Goal: Complete application form: Complete application form

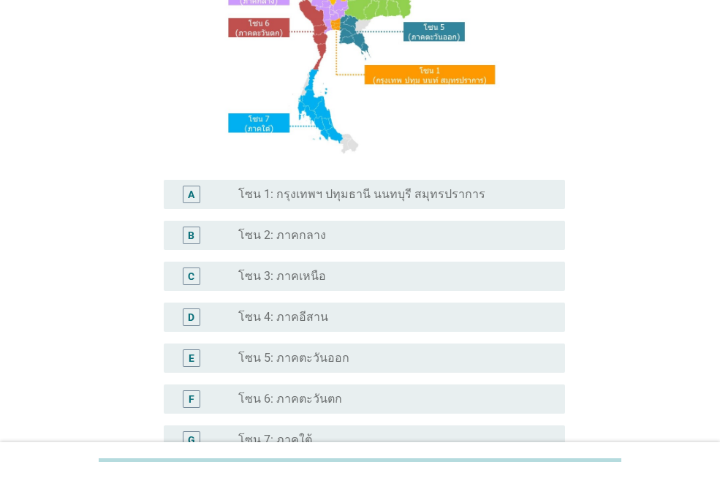
scroll to position [293, 0]
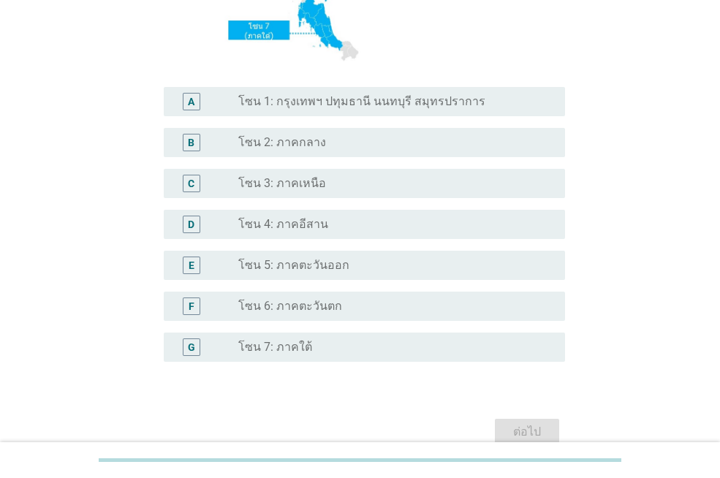
click at [328, 342] on div "radio_button_unchecked โซน 7: ภาคใต้" at bounding box center [389, 347] width 303 height 15
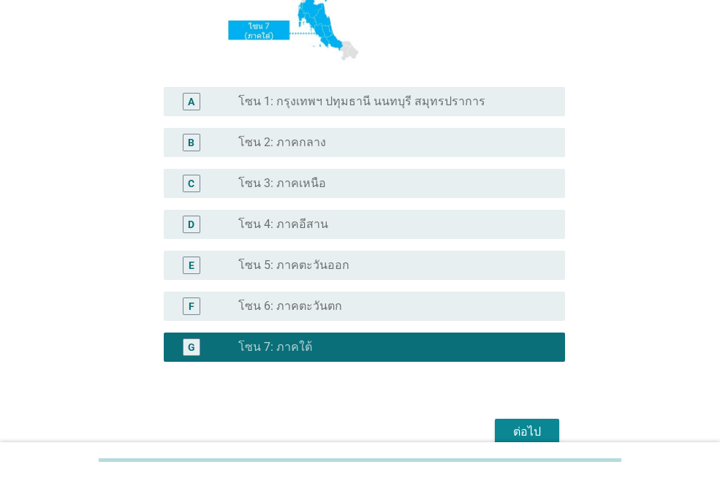
click at [523, 434] on div "ต่อไป" at bounding box center [527, 432] width 41 height 18
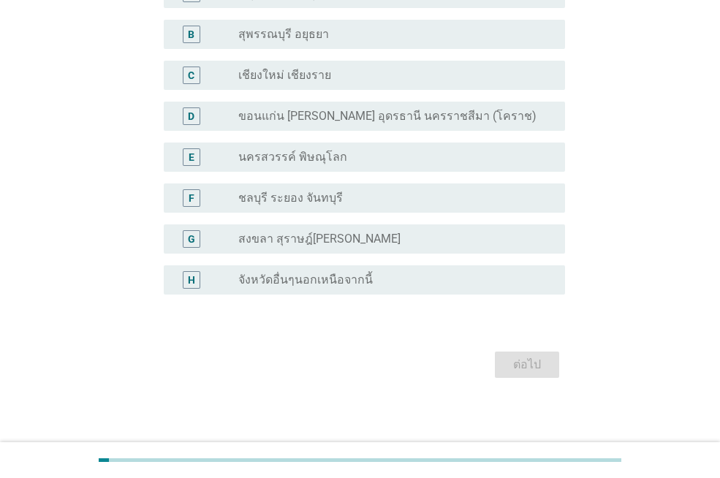
scroll to position [155, 0]
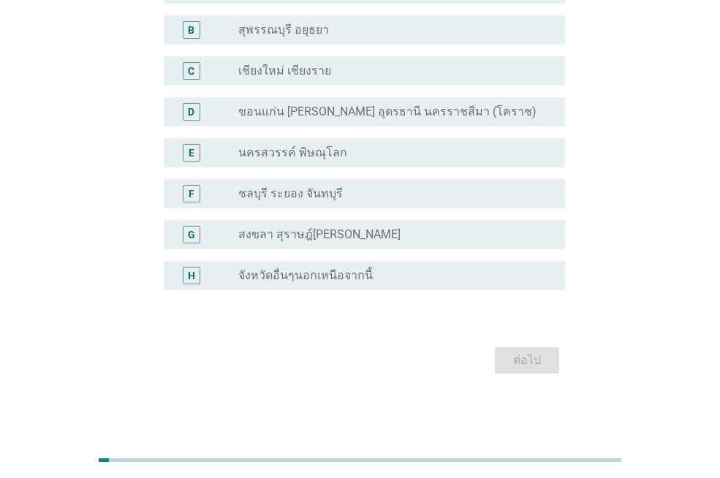
click at [388, 273] on div "radio_button_unchecked จังหวัดอื่นๆนอกเหนือจากนี้" at bounding box center [389, 275] width 303 height 15
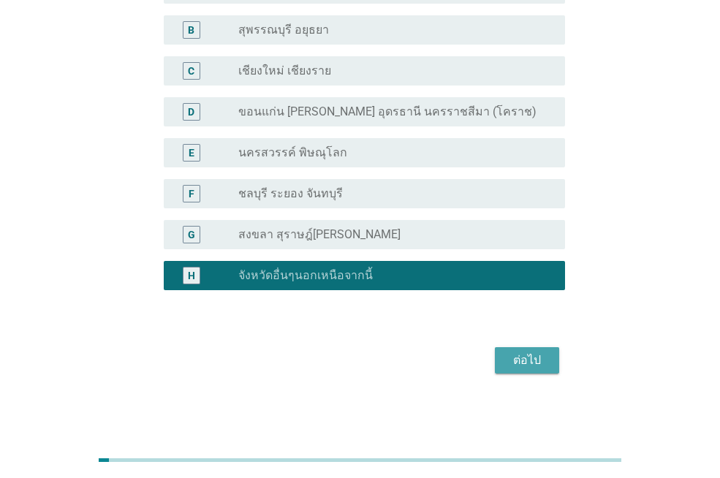
click at [527, 366] on div "ต่อไป" at bounding box center [527, 361] width 41 height 18
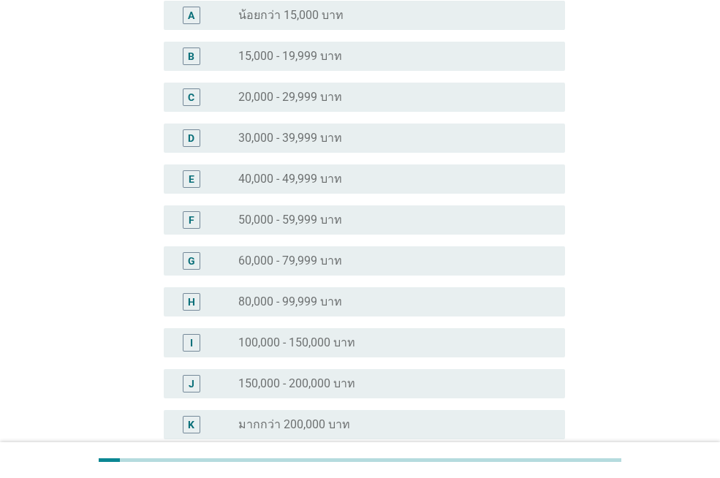
scroll to position [0, 0]
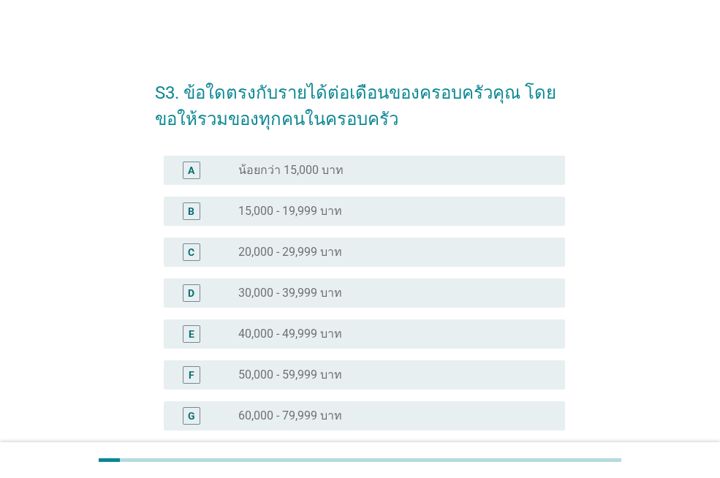
click at [411, 323] on div "E radio_button_unchecked 40,000 - 49,999 บาท" at bounding box center [364, 334] width 401 height 29
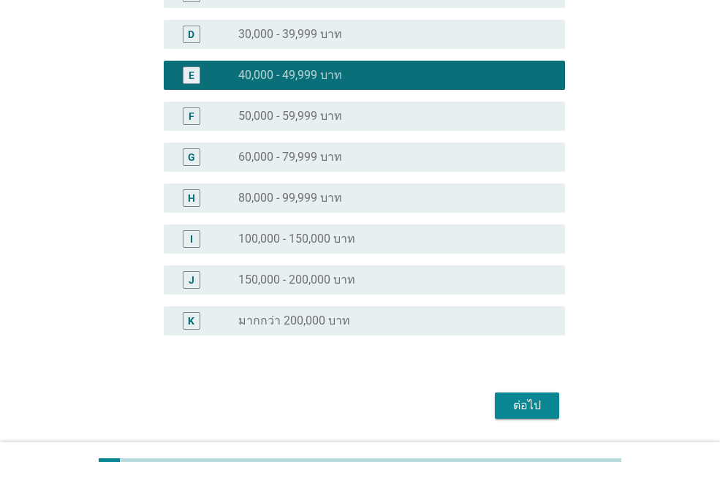
scroll to position [293, 0]
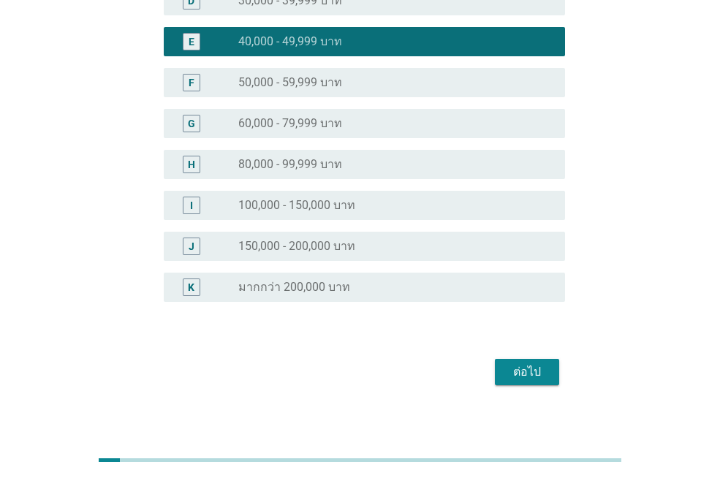
click at [522, 370] on div "ต่อไป" at bounding box center [527, 372] width 41 height 18
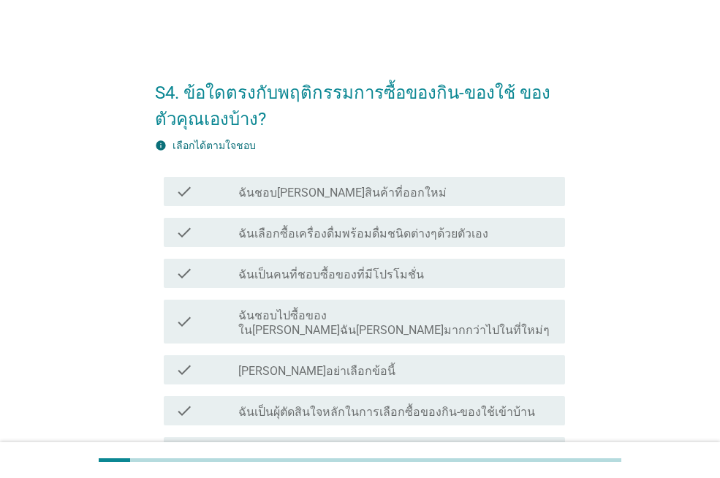
click at [357, 199] on label "ฉันชอบ[PERSON_NAME]สินค้าที่ออกใหม่" at bounding box center [342, 193] width 208 height 15
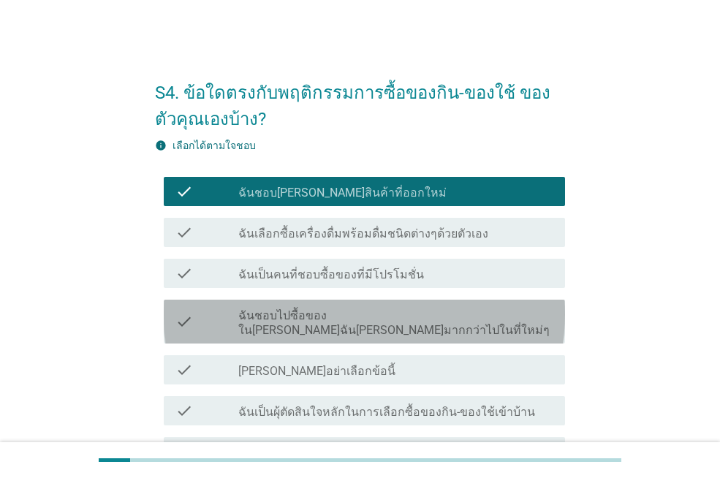
click at [329, 325] on div "check check_box_outline_blank ฉันชอบไปซื้อของใน[PERSON_NAME]ฉัน[PERSON_NAME]มาก…" at bounding box center [364, 322] width 401 height 44
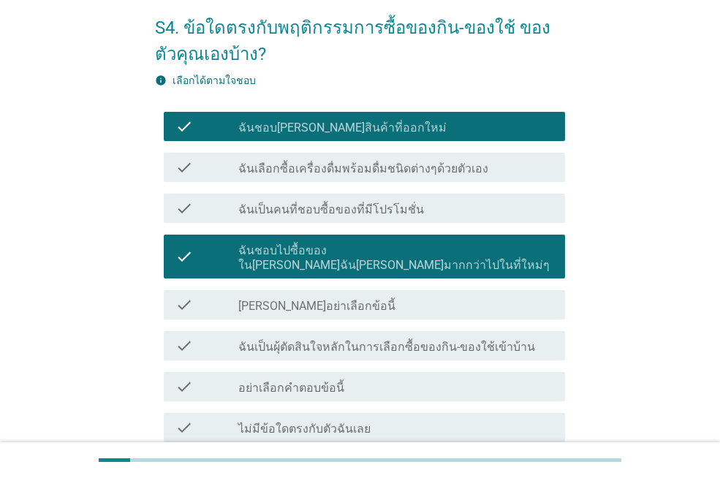
scroll to position [146, 0]
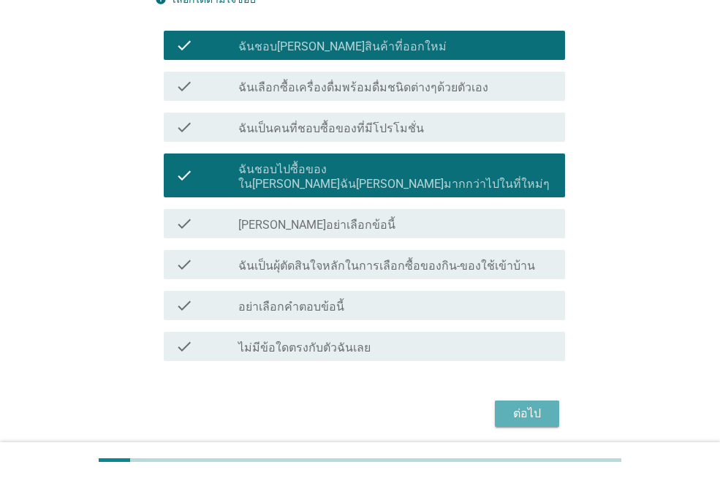
click at [518, 405] on div "ต่อไป" at bounding box center [527, 414] width 41 height 18
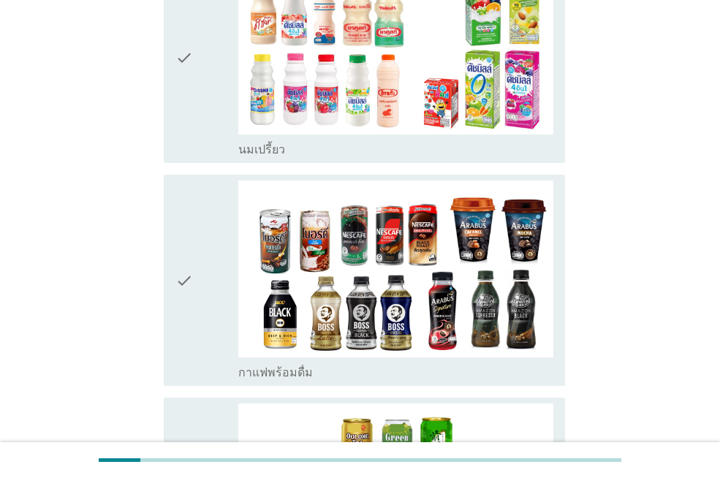
scroll to position [1024, 0]
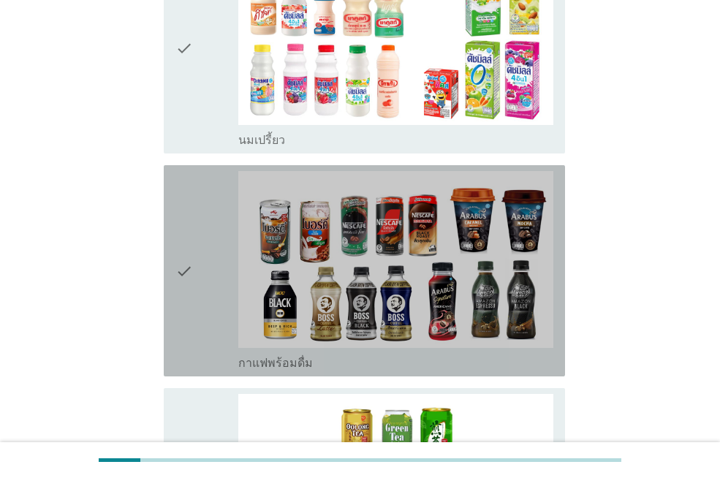
click at [198, 235] on div "check" at bounding box center [207, 271] width 63 height 200
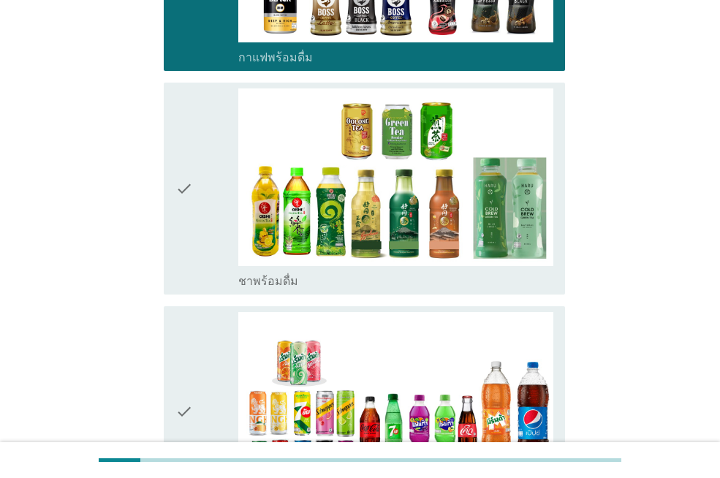
scroll to position [1463, 0]
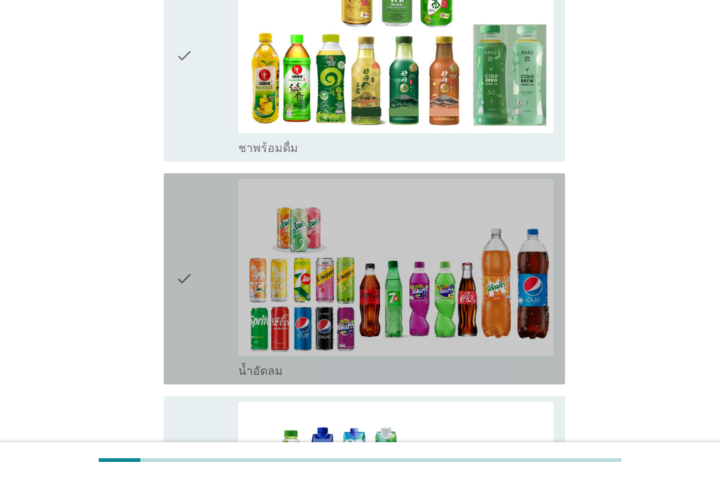
click at [175, 263] on div "check check_box_outline_blank น้ำอัดลม" at bounding box center [364, 278] width 401 height 211
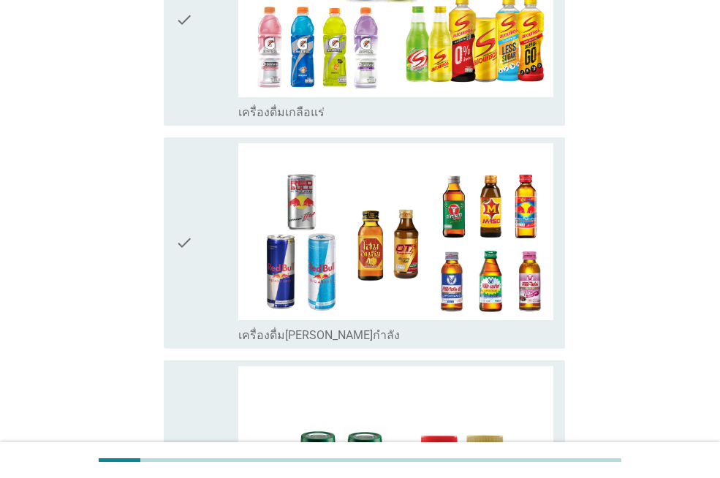
scroll to position [3072, 0]
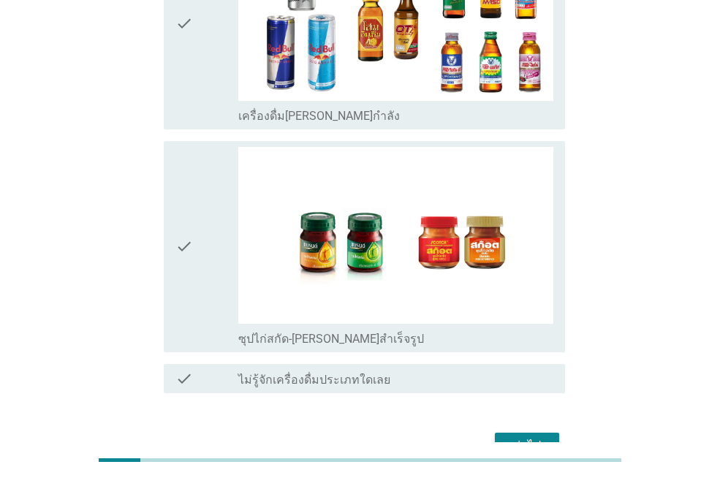
click at [525, 437] on div "ต่อไป" at bounding box center [527, 446] width 41 height 18
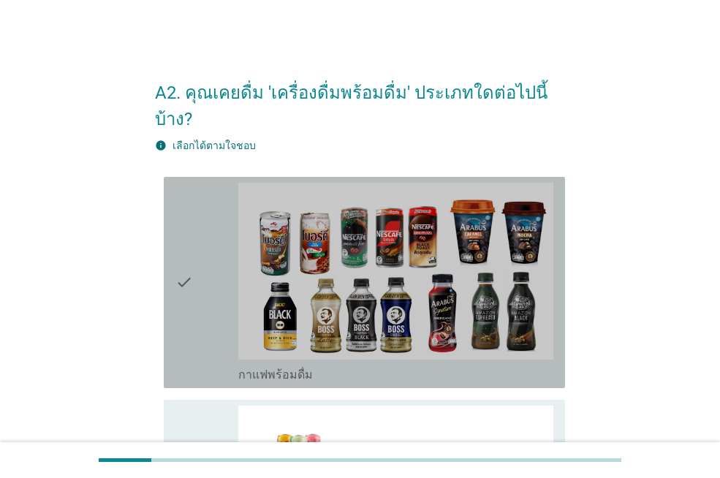
click at [231, 246] on div "check" at bounding box center [207, 283] width 63 height 200
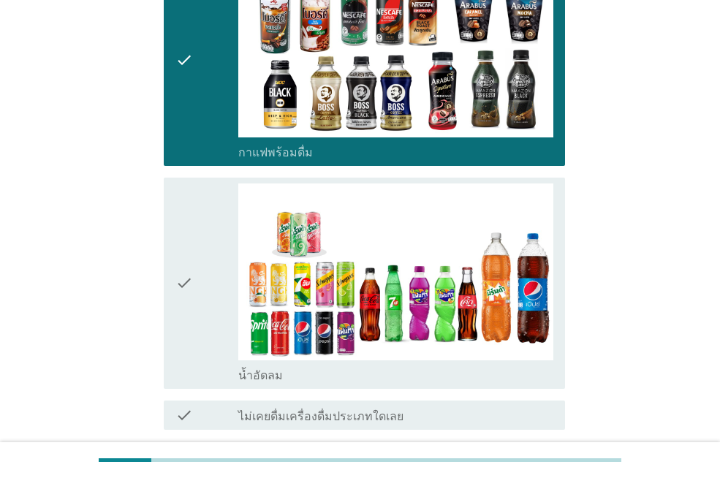
scroll to position [293, 0]
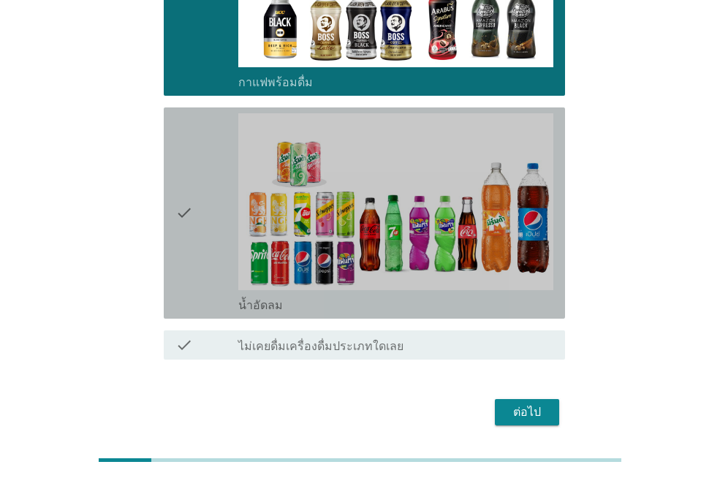
click at [215, 227] on div "check" at bounding box center [207, 213] width 63 height 200
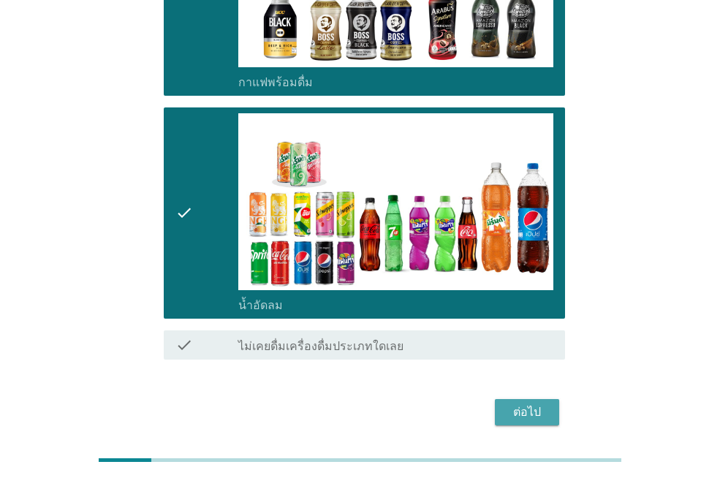
click at [535, 399] on button "ต่อไป" at bounding box center [527, 412] width 64 height 26
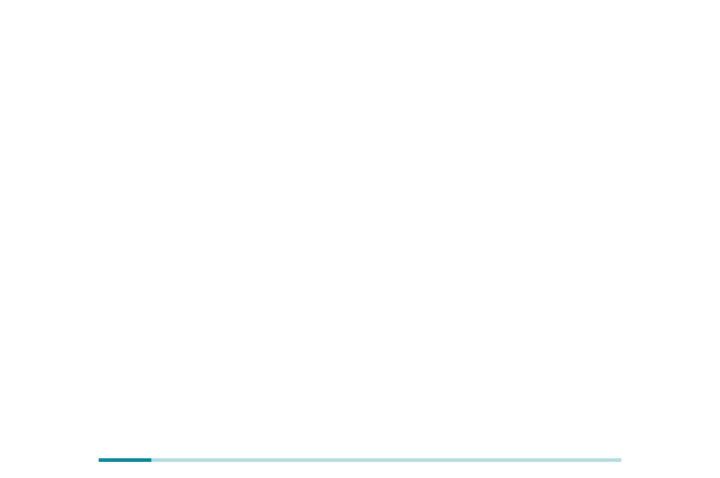
scroll to position [0, 0]
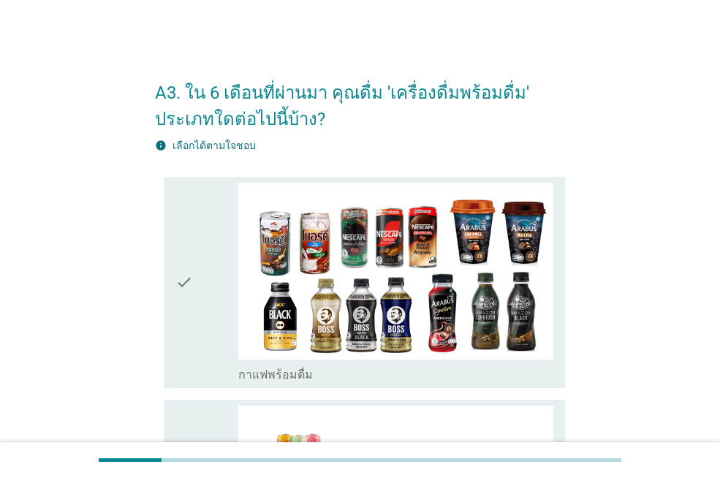
click at [193, 312] on icon "check" at bounding box center [185, 283] width 18 height 200
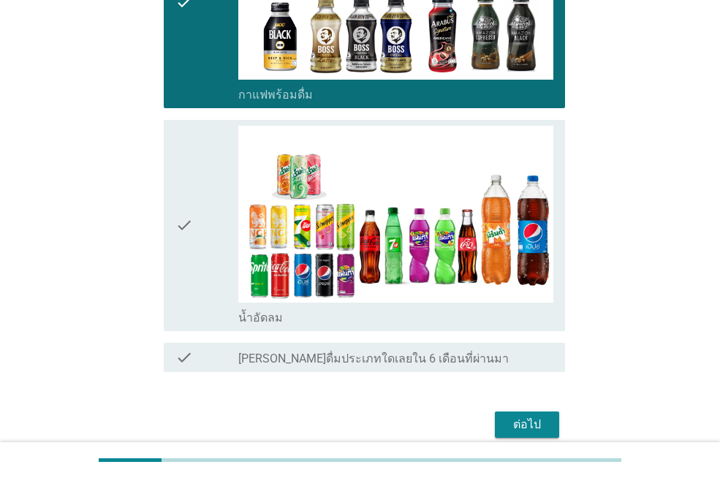
scroll to position [293, 0]
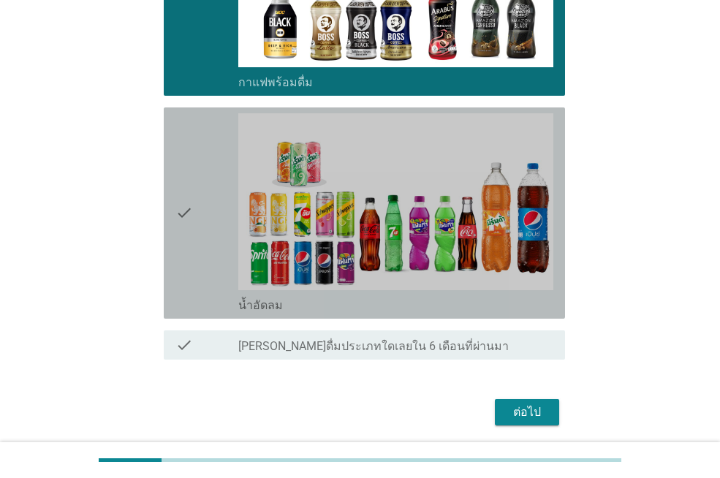
click at [210, 257] on div "check" at bounding box center [207, 213] width 63 height 200
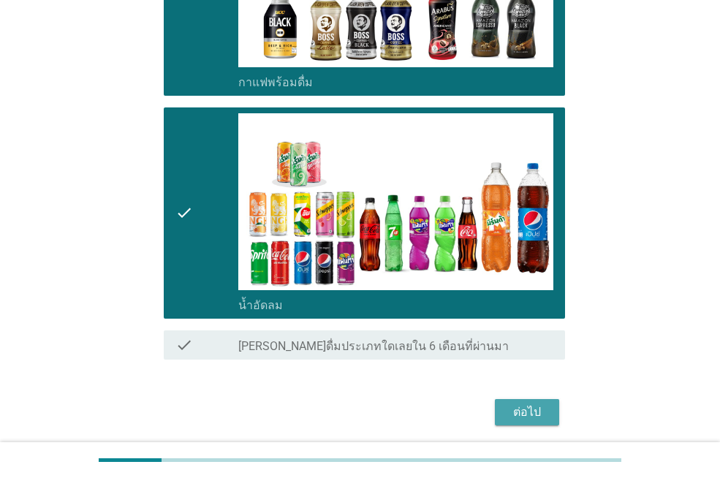
click at [525, 414] on div "ต่อไป" at bounding box center [527, 413] width 41 height 18
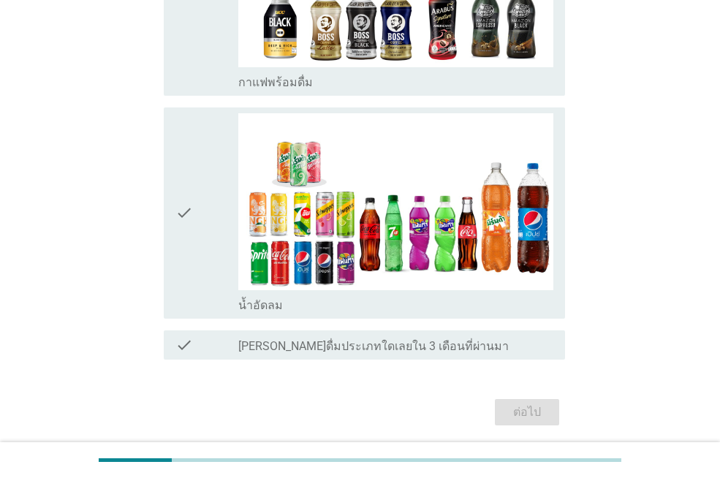
scroll to position [0, 0]
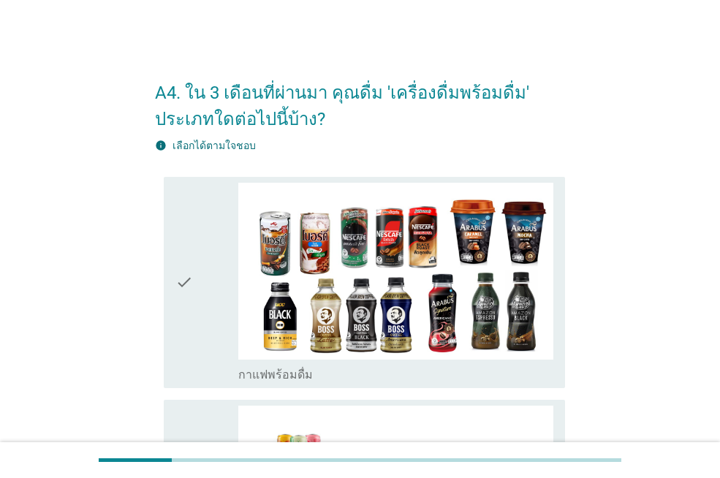
click at [226, 306] on div "check" at bounding box center [207, 283] width 63 height 200
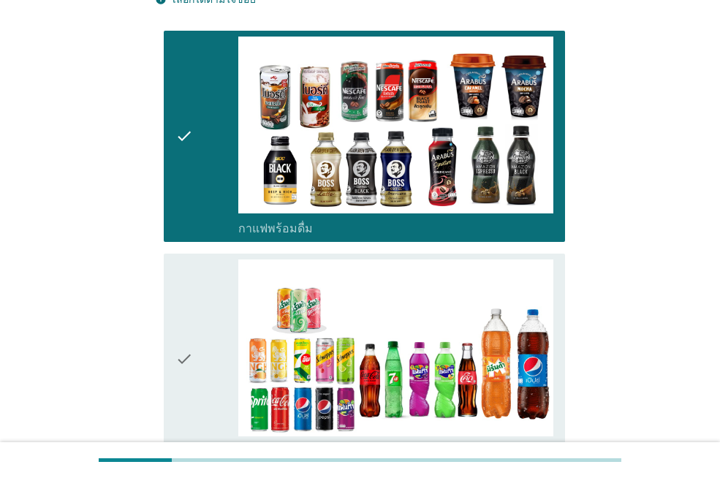
click at [225, 333] on div "check" at bounding box center [207, 360] width 63 height 200
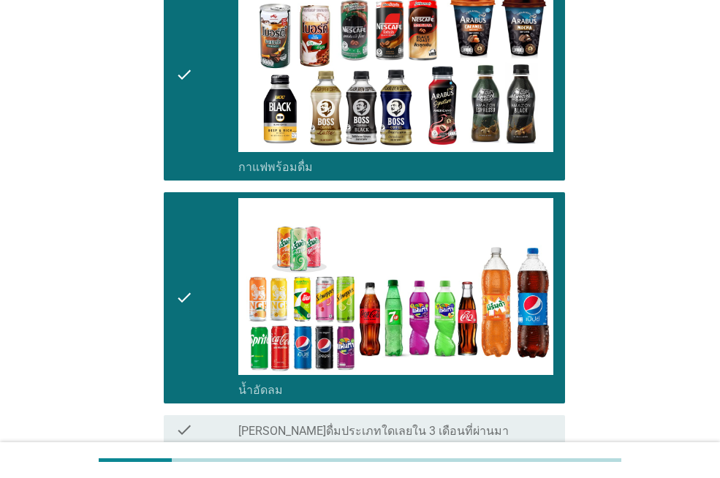
scroll to position [293, 0]
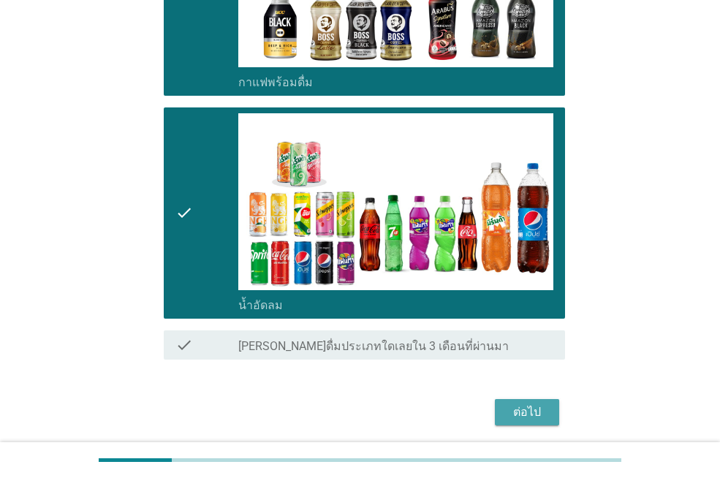
click at [507, 409] on div "ต่อไป" at bounding box center [527, 413] width 41 height 18
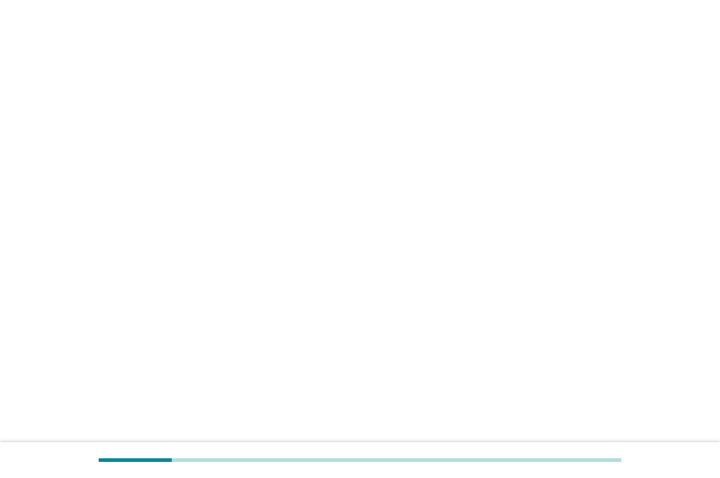
scroll to position [0, 0]
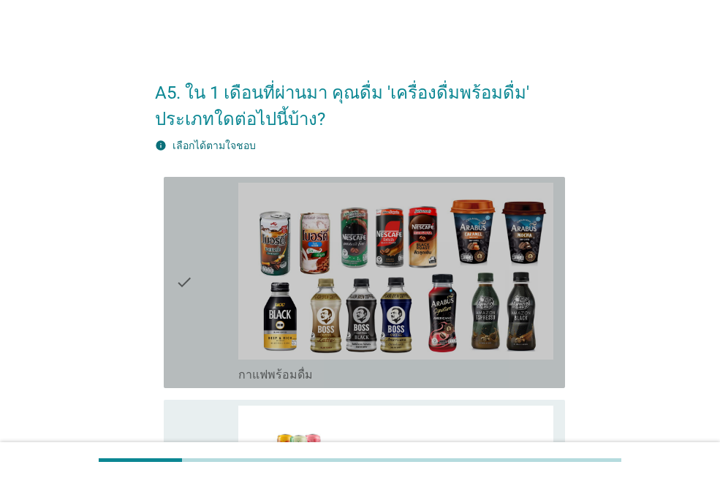
click at [208, 256] on div "check" at bounding box center [207, 283] width 63 height 200
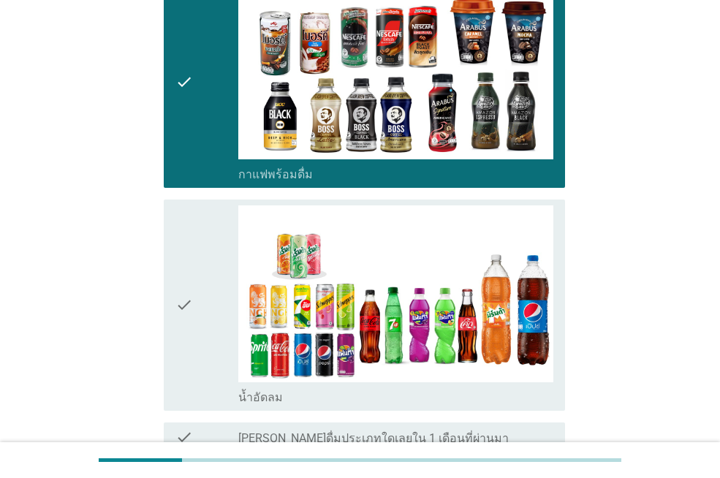
scroll to position [219, 0]
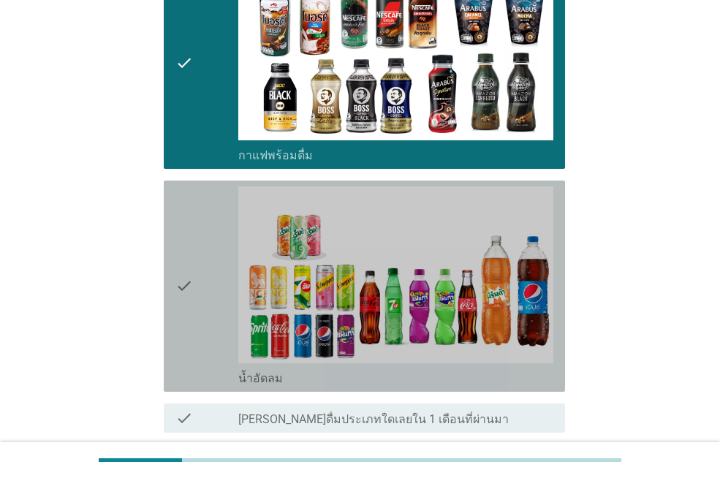
click at [193, 297] on icon "check" at bounding box center [185, 286] width 18 height 200
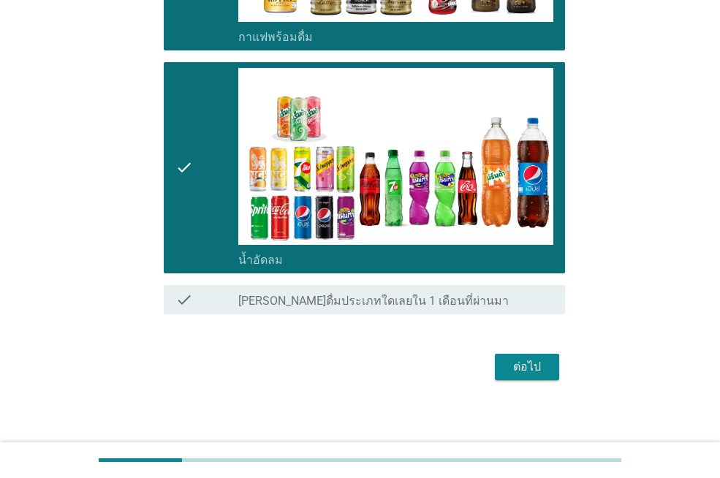
scroll to position [344, 0]
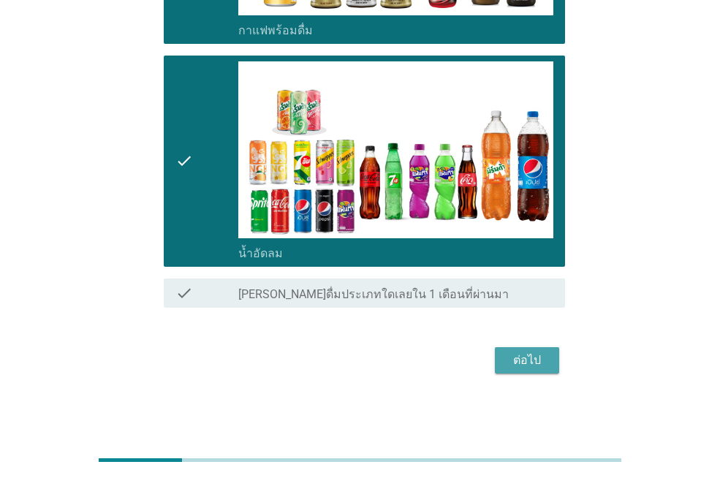
click at [524, 363] on div "ต่อไป" at bounding box center [527, 361] width 41 height 18
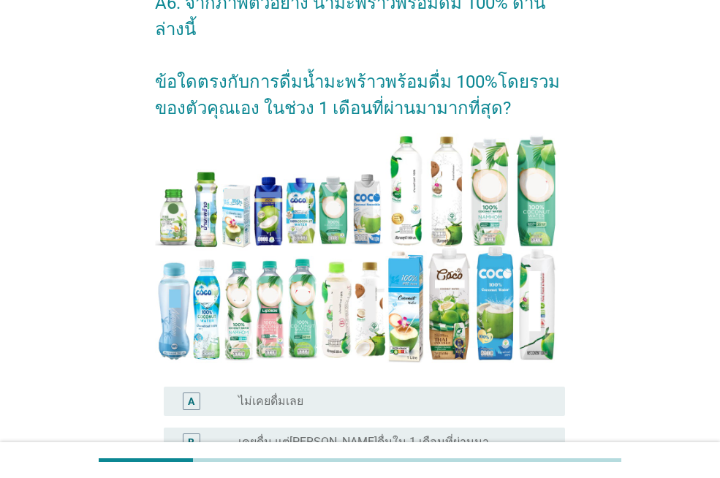
scroll to position [219, 0]
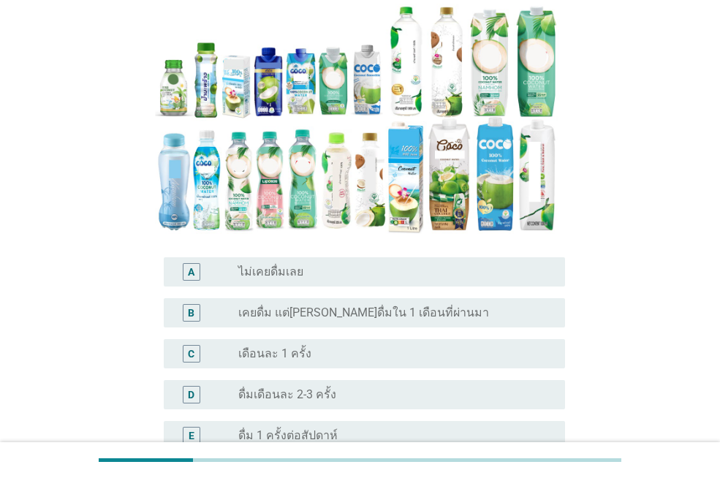
click at [278, 429] on label "ดื่ม 1 ครั้งต่อสัปดาห์" at bounding box center [287, 436] width 99 height 15
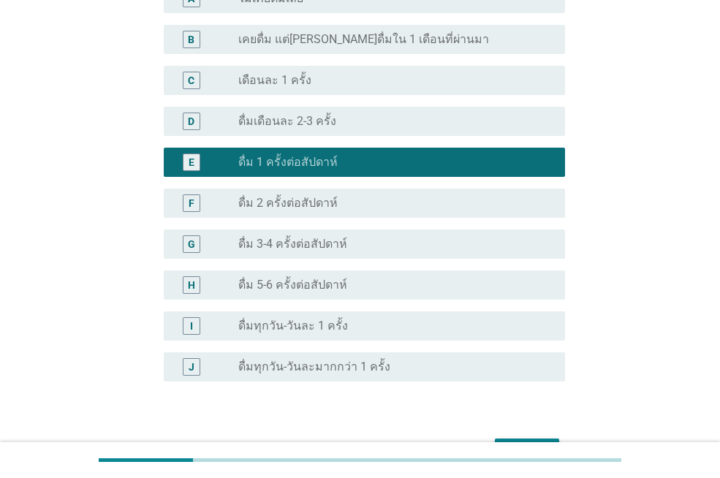
scroll to position [558, 0]
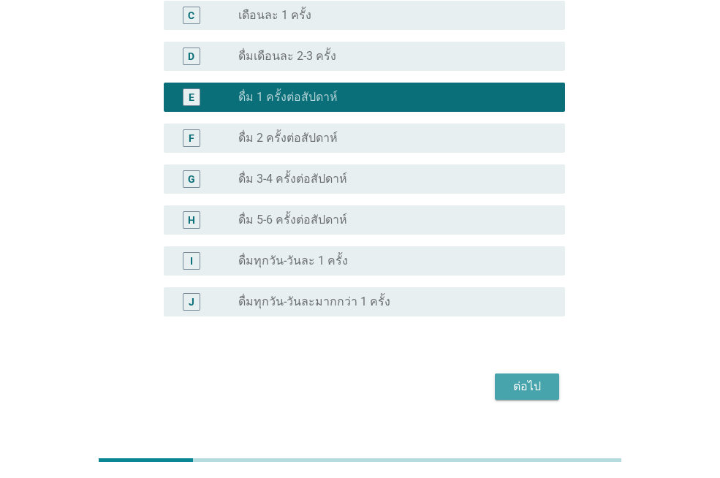
click at [520, 378] on div "ต่อไป" at bounding box center [527, 387] width 41 height 18
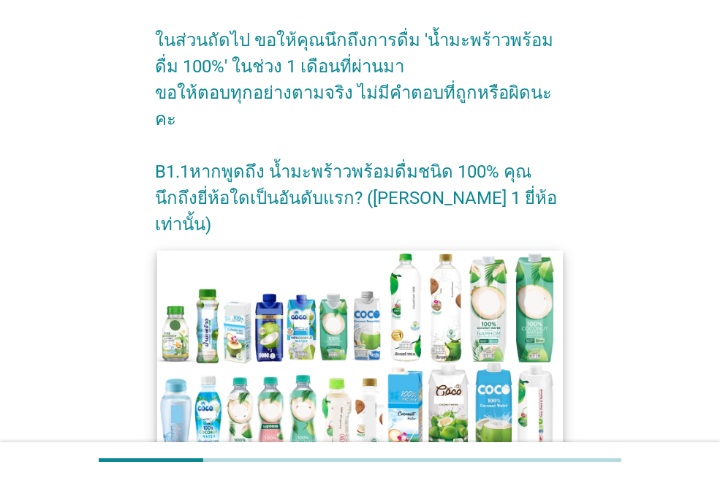
scroll to position [205, 0]
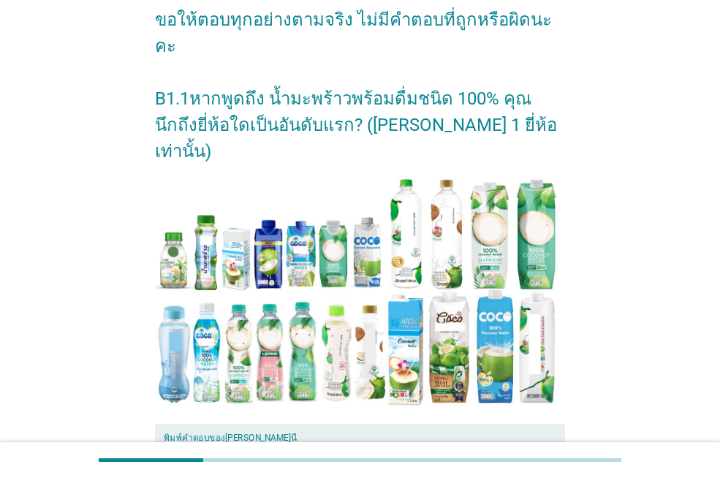
click at [370, 442] on textarea "พิมพ์คำตอบของคุณ ที่นี่" at bounding box center [364, 480] width 401 height 77
type textarea ","
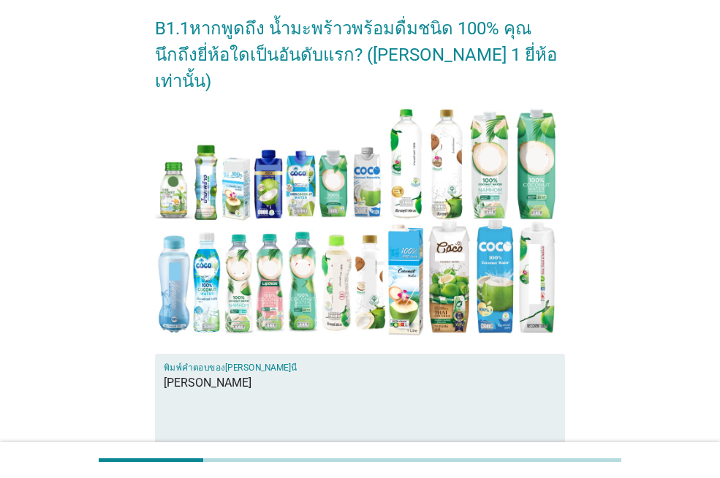
scroll to position [351, 0]
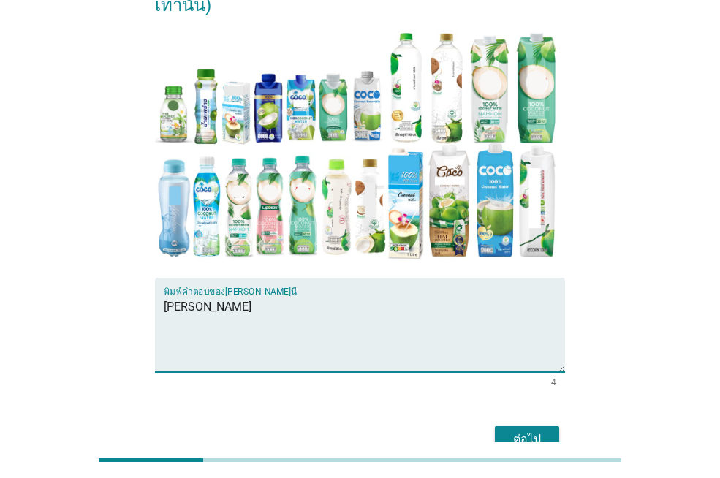
type textarea "[PERSON_NAME]"
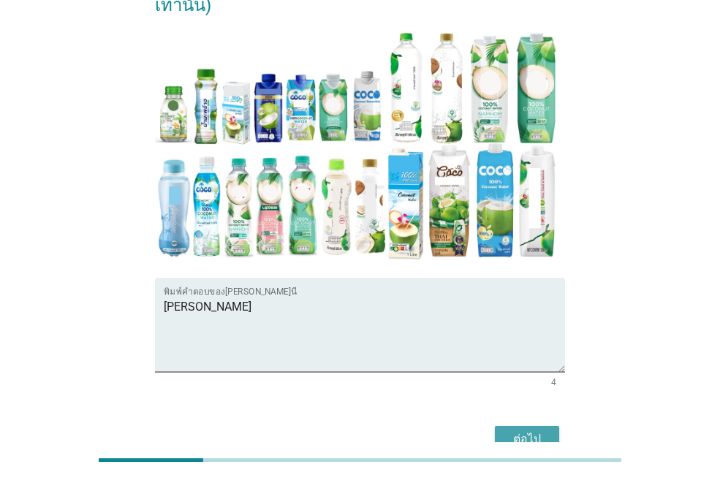
click at [554, 426] on button "ต่อไป" at bounding box center [527, 439] width 64 height 26
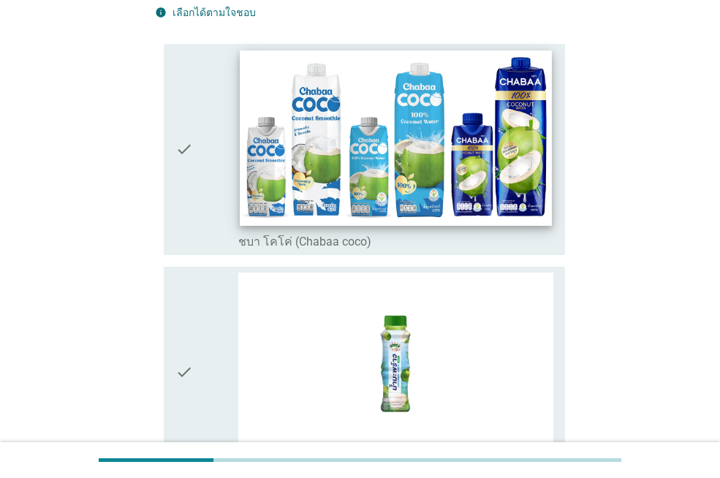
scroll to position [146, 0]
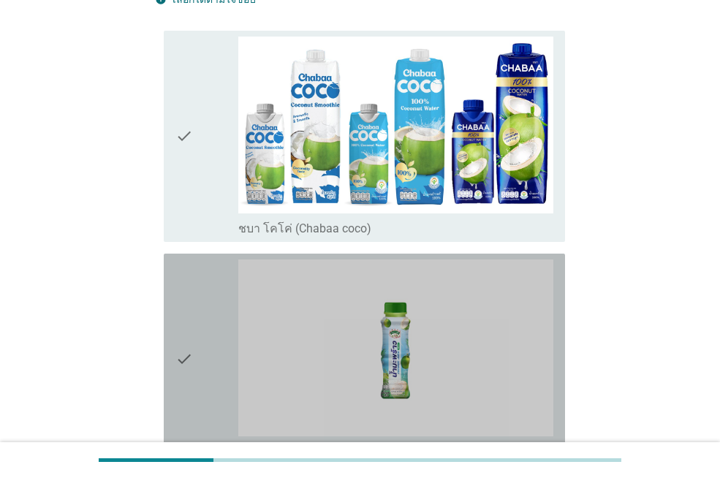
click at [200, 358] on div "check" at bounding box center [207, 360] width 63 height 200
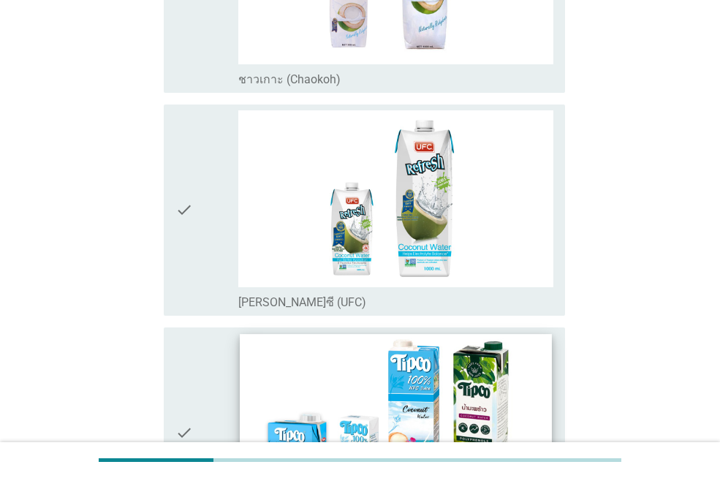
scroll to position [1536, 0]
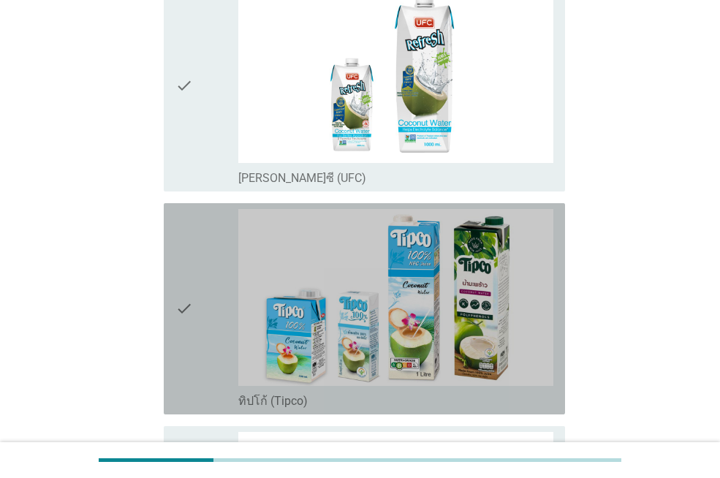
click at [184, 344] on icon "check" at bounding box center [185, 309] width 18 height 200
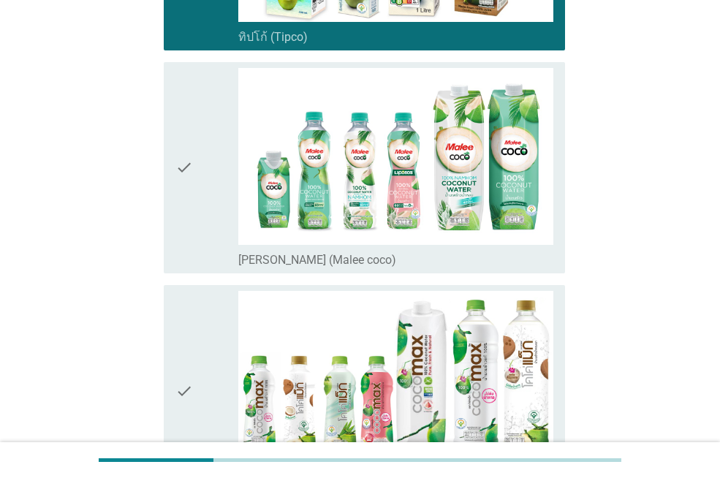
scroll to position [2048, 0]
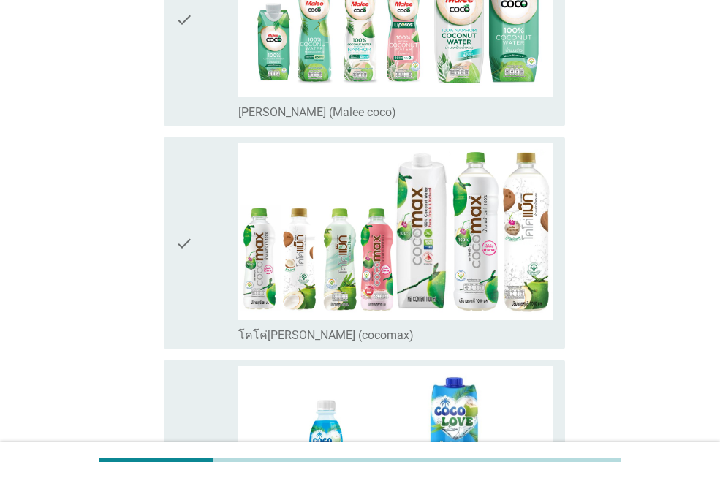
click at [172, 276] on div "check check_box_outline_blank โคโค่[PERSON_NAME] (cocomax)" at bounding box center [364, 242] width 401 height 211
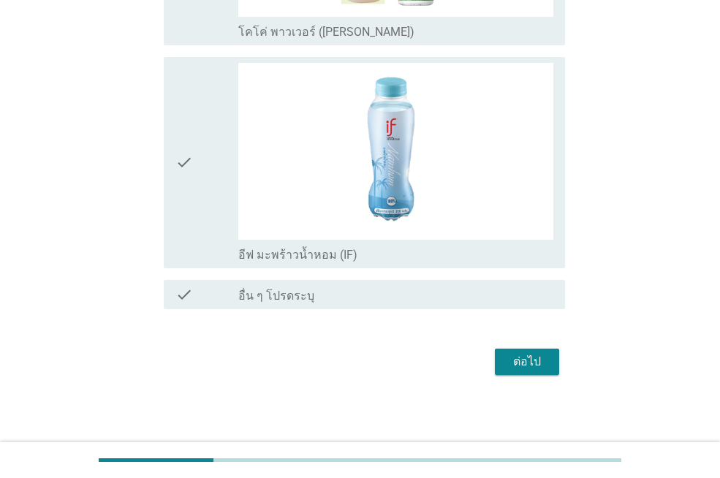
scroll to position [2799, 0]
click at [521, 366] on div "ต่อไป" at bounding box center [527, 361] width 41 height 18
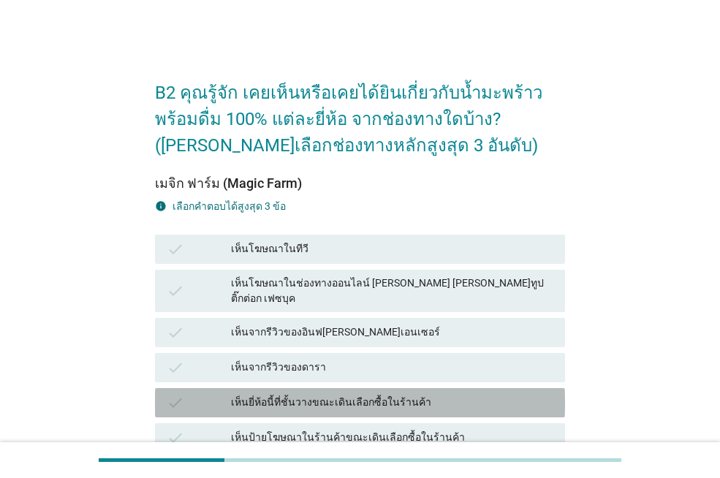
click at [466, 394] on div "เห็นยี่ห้อนี้ที่ชั้นวางขณะเดินเลือกซื้อในร้านค้า" at bounding box center [392, 403] width 323 height 18
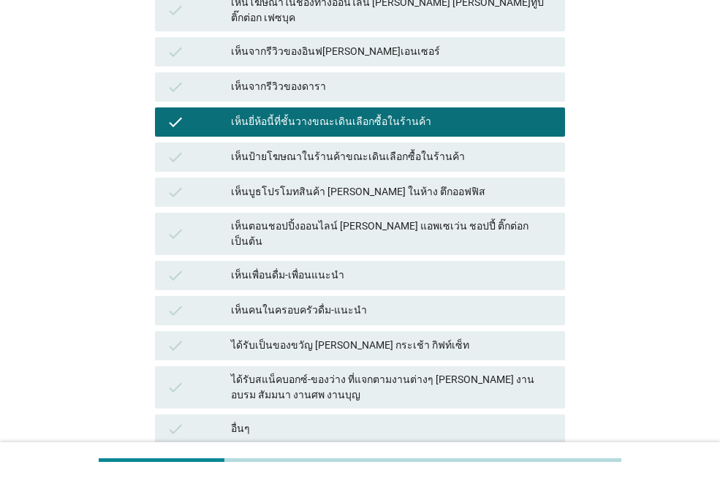
scroll to position [293, 0]
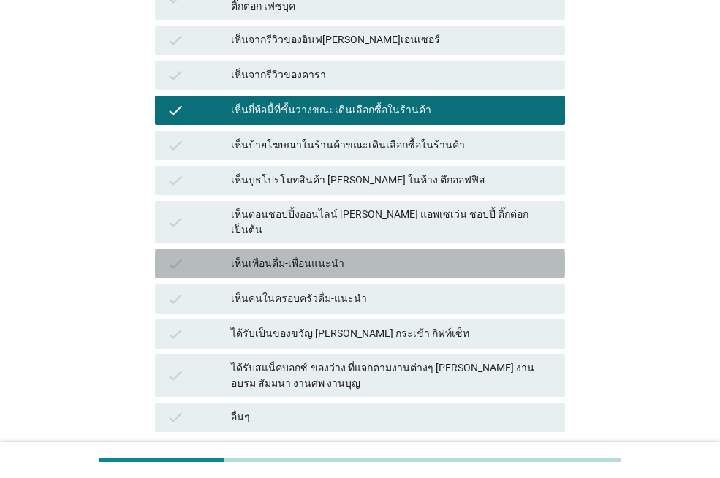
click at [354, 255] on div "เห็นเพื่อนดื่ม-เพื่อนแนะนำ" at bounding box center [392, 264] width 323 height 18
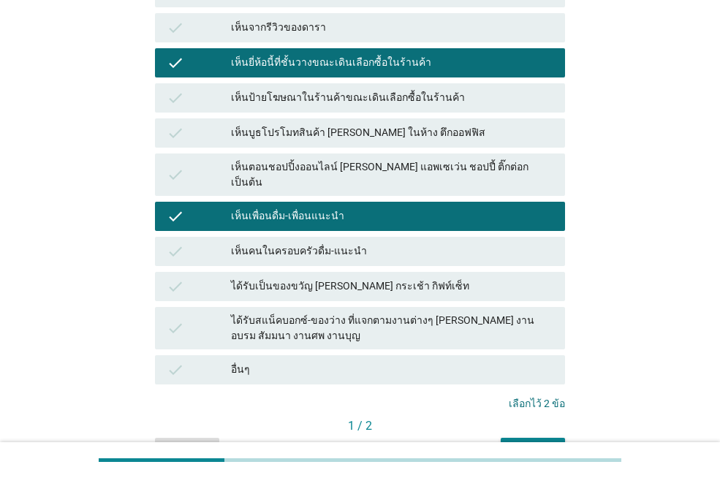
scroll to position [366, 0]
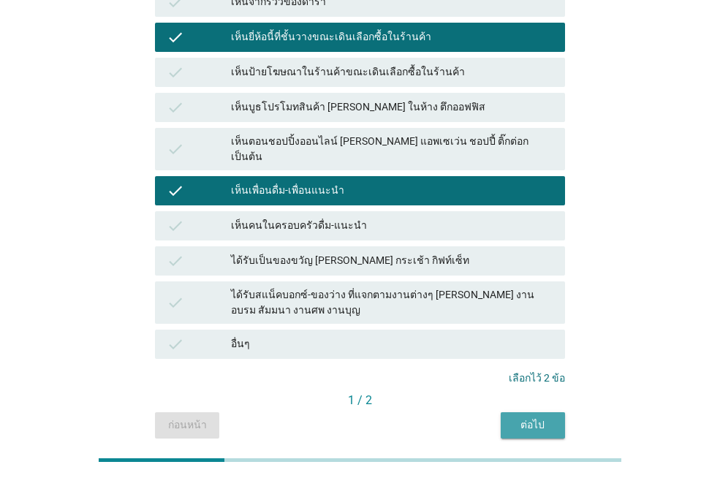
click at [518, 418] on div "ต่อไป" at bounding box center [533, 425] width 41 height 15
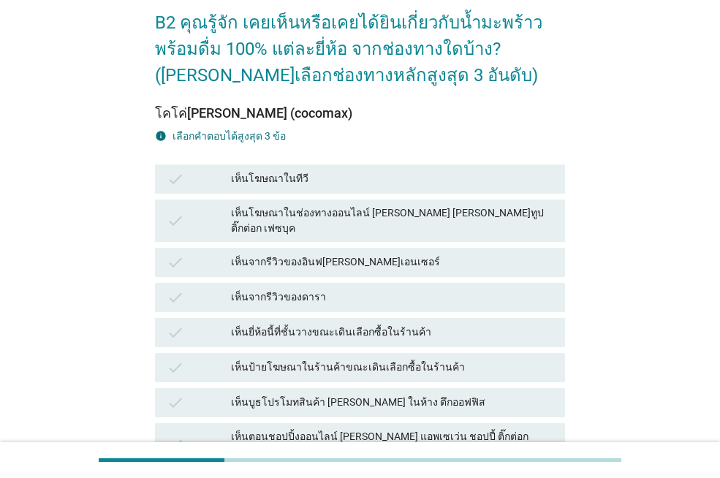
scroll to position [146, 0]
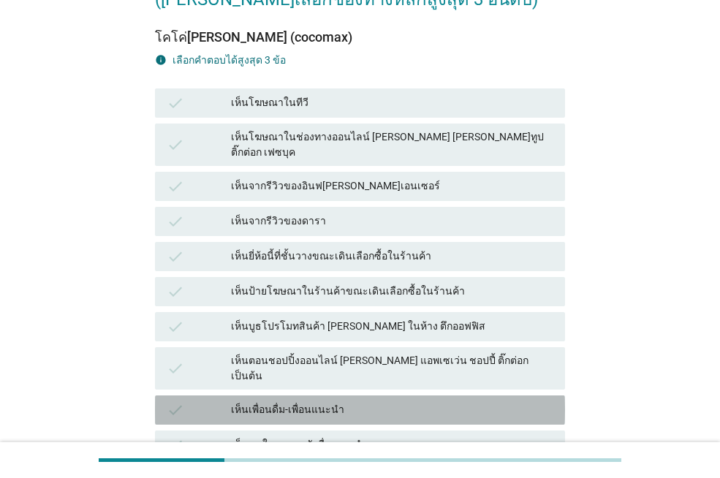
click at [369, 401] on div "เห็นเพื่อนดื่ม-เพื่อนแนะนำ" at bounding box center [392, 410] width 323 height 18
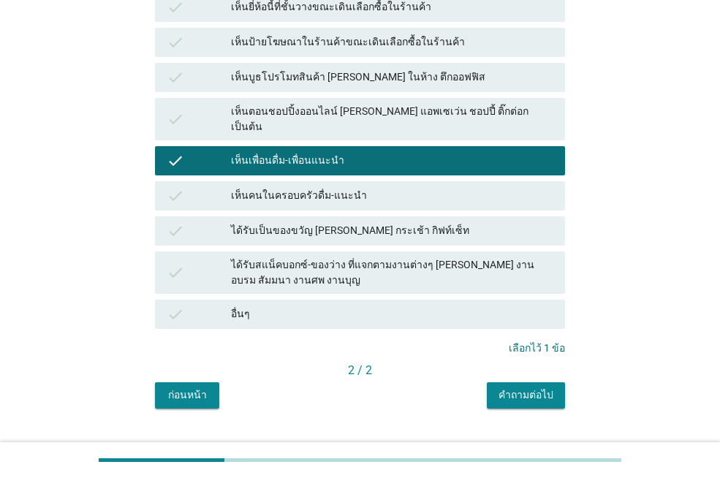
scroll to position [400, 0]
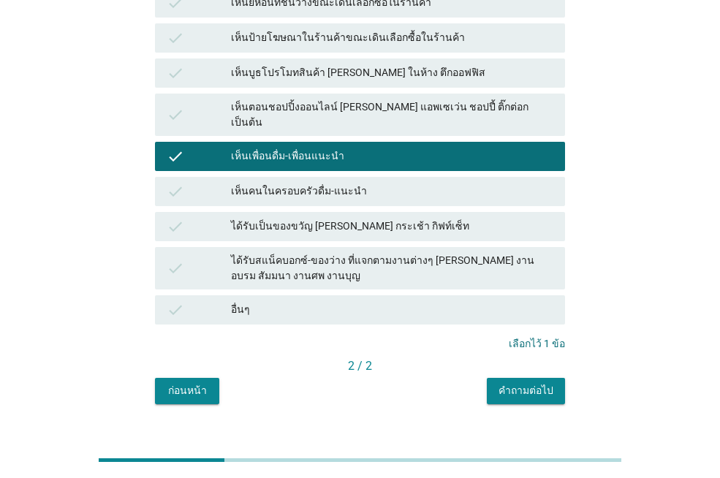
click at [400, 253] on div "ได้รับสแน็คบอกซ์-ของว่าง ที่แจกตามงานต่างๆ [PERSON_NAME] งานอบรม สัมมนา งานศพ ง…" at bounding box center [392, 268] width 323 height 31
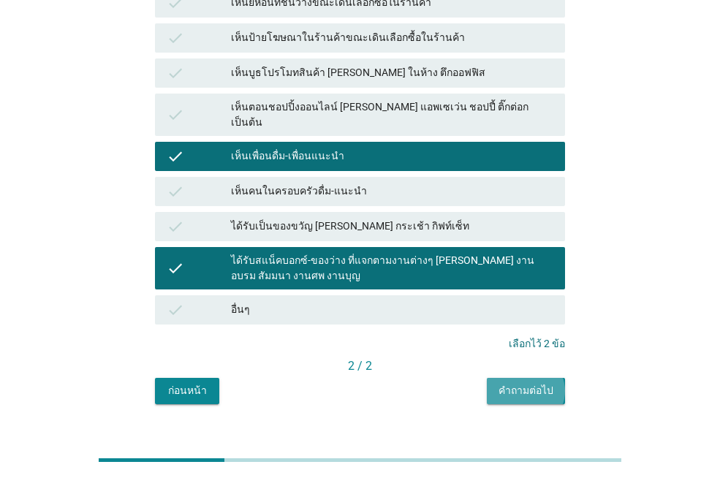
click at [535, 378] on button "คำถามต่อไป" at bounding box center [526, 391] width 78 height 26
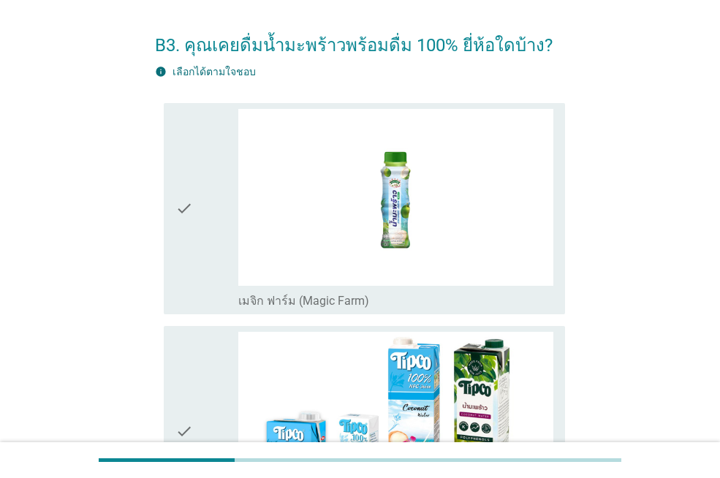
scroll to position [73, 0]
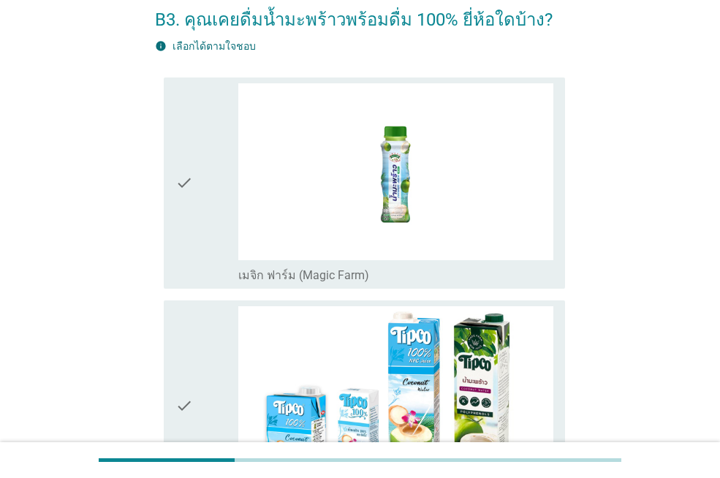
click at [214, 225] on div "check" at bounding box center [207, 183] width 63 height 200
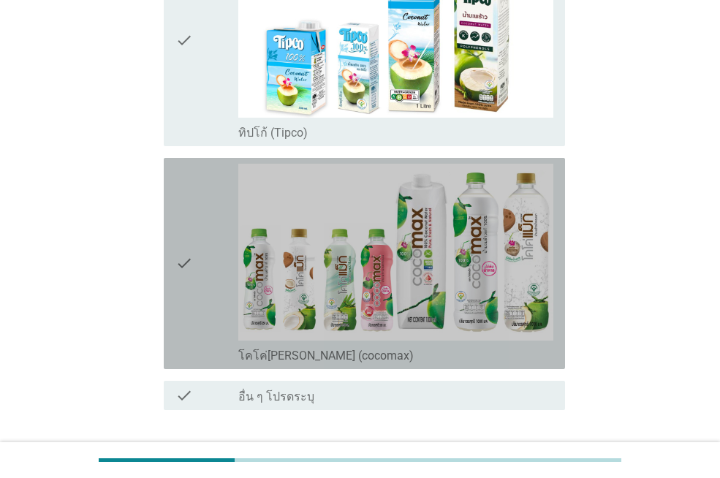
click at [195, 300] on div "check" at bounding box center [207, 264] width 63 height 200
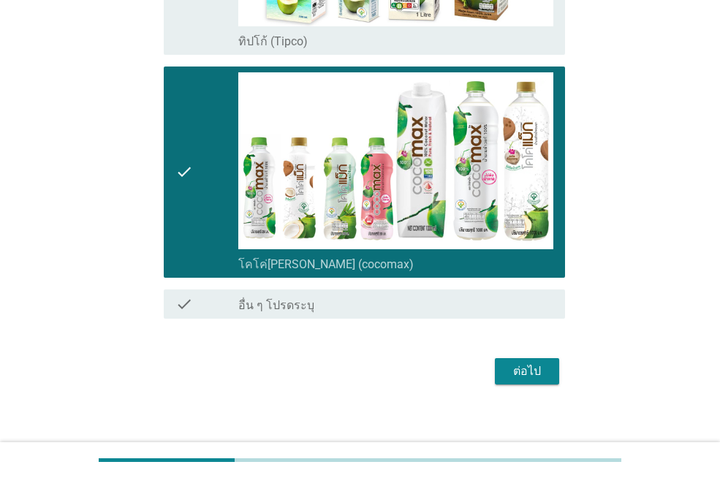
scroll to position [542, 0]
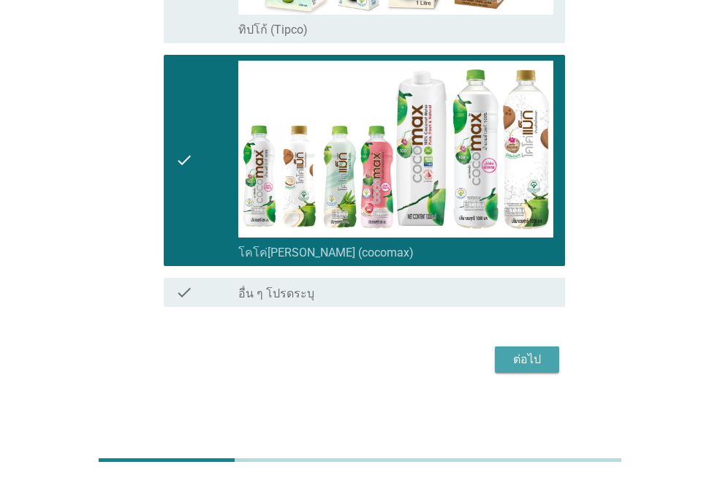
click at [519, 352] on div "ต่อไป" at bounding box center [527, 360] width 41 height 18
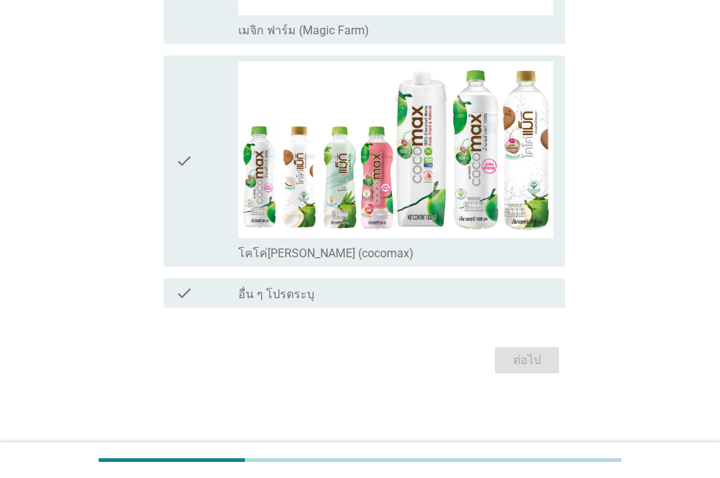
scroll to position [0, 0]
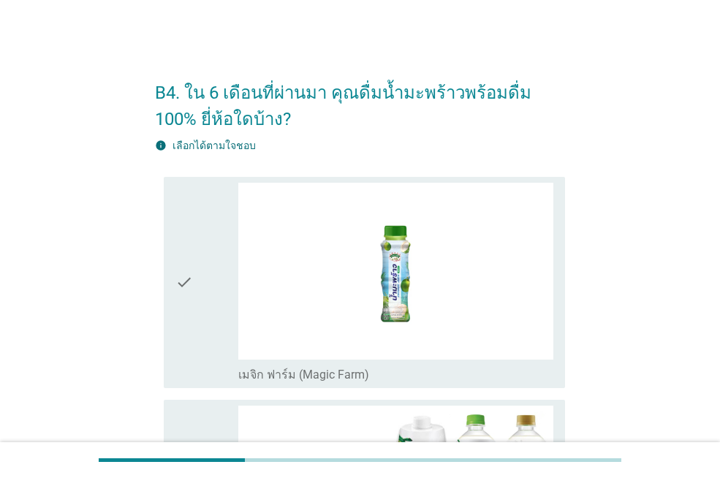
click at [217, 322] on div "check" at bounding box center [207, 283] width 63 height 200
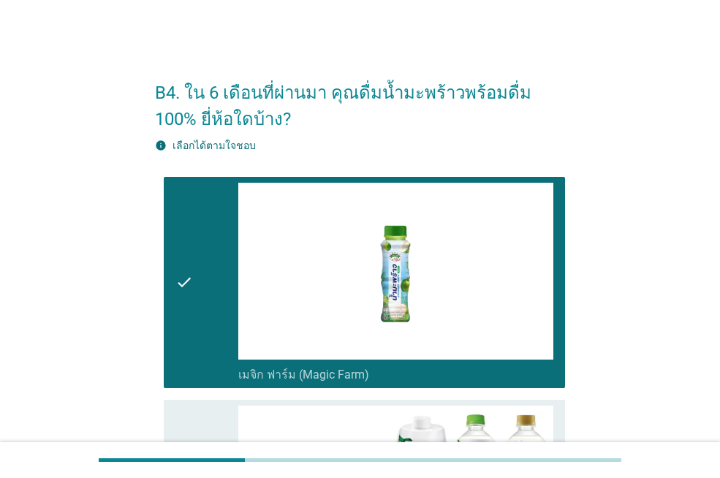
scroll to position [344, 0]
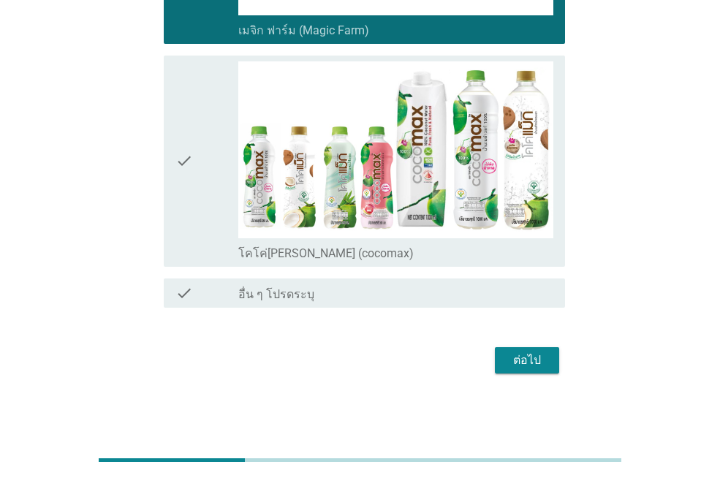
click at [545, 364] on div "ต่อไป" at bounding box center [527, 361] width 41 height 18
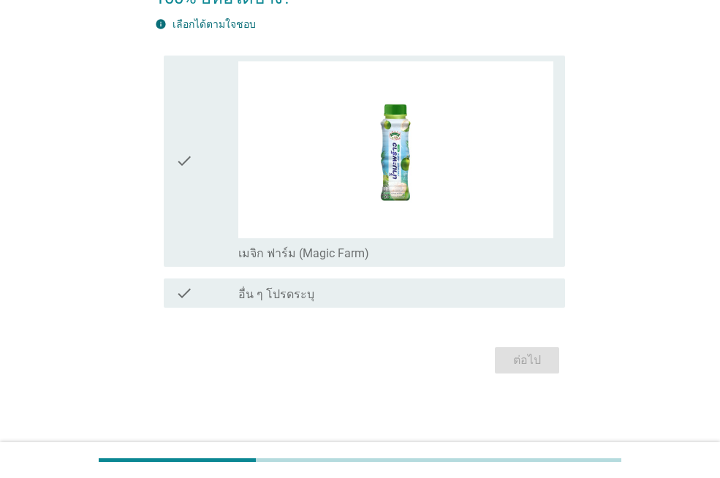
scroll to position [0, 0]
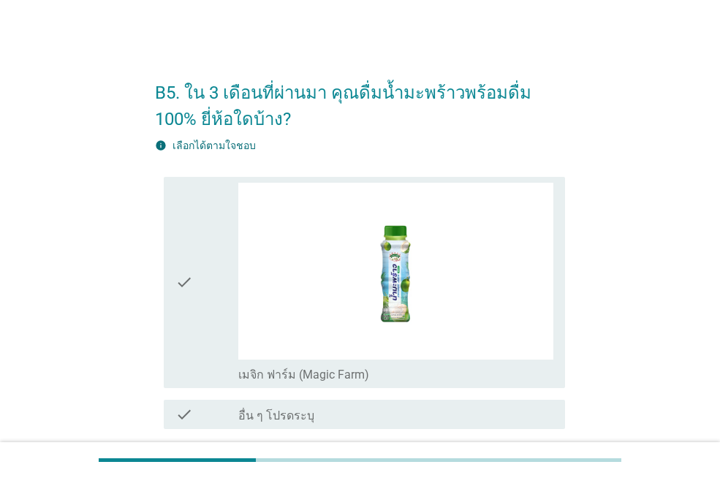
click at [211, 336] on div "check" at bounding box center [207, 283] width 63 height 200
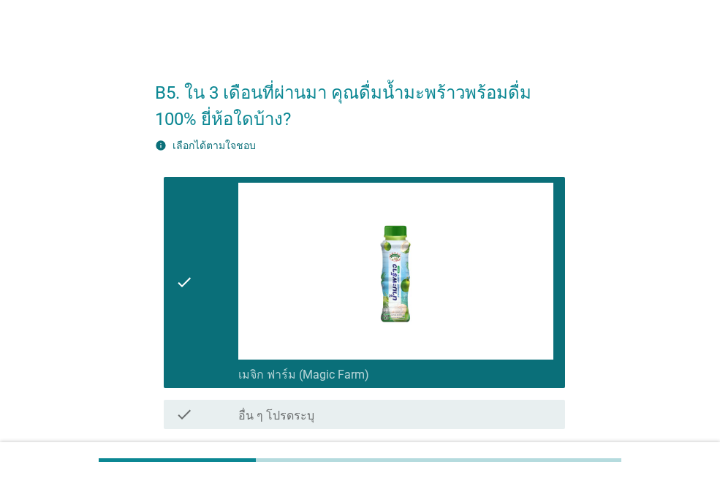
scroll to position [121, 0]
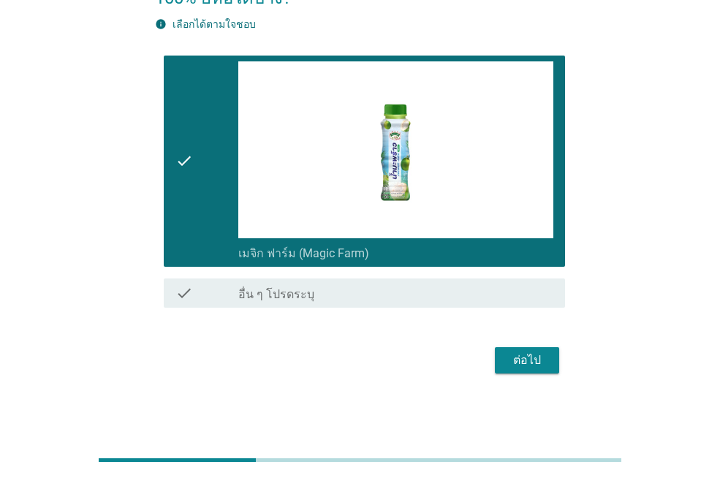
click at [532, 363] on div "ต่อไป" at bounding box center [527, 361] width 41 height 18
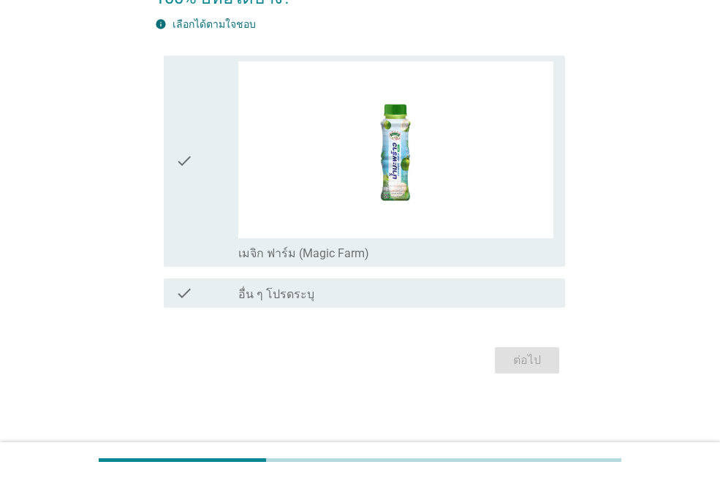
scroll to position [0, 0]
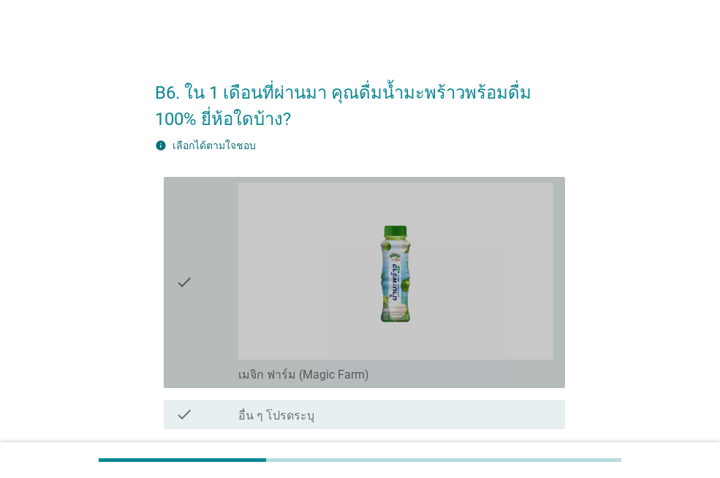
click at [195, 339] on div "check" at bounding box center [207, 283] width 63 height 200
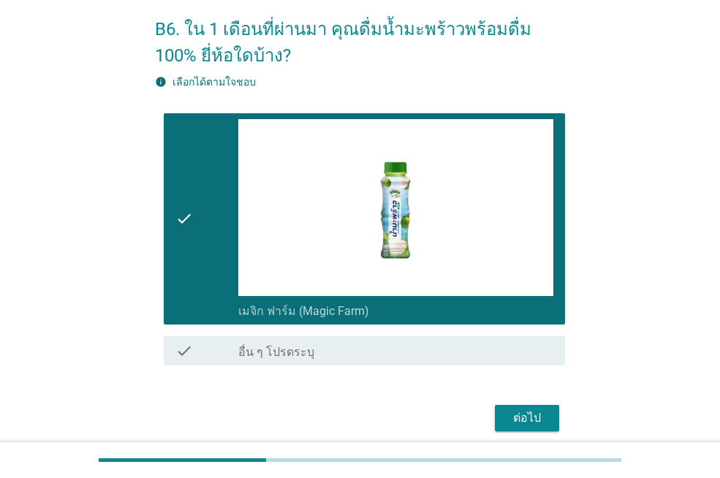
scroll to position [121, 0]
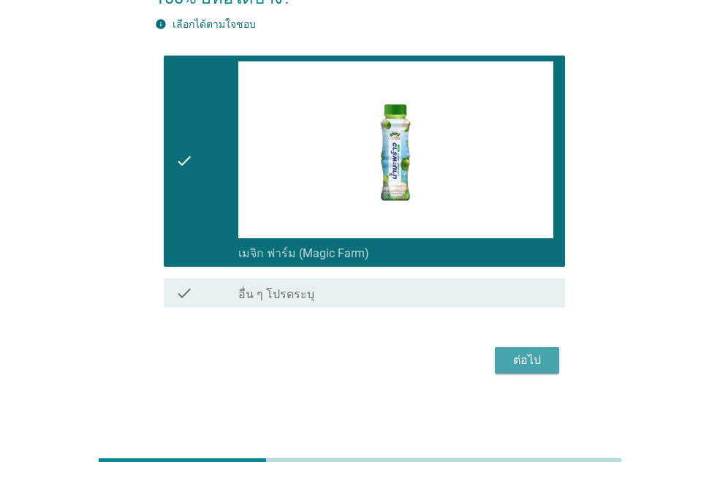
click at [520, 363] on div "ต่อไป" at bounding box center [527, 361] width 41 height 18
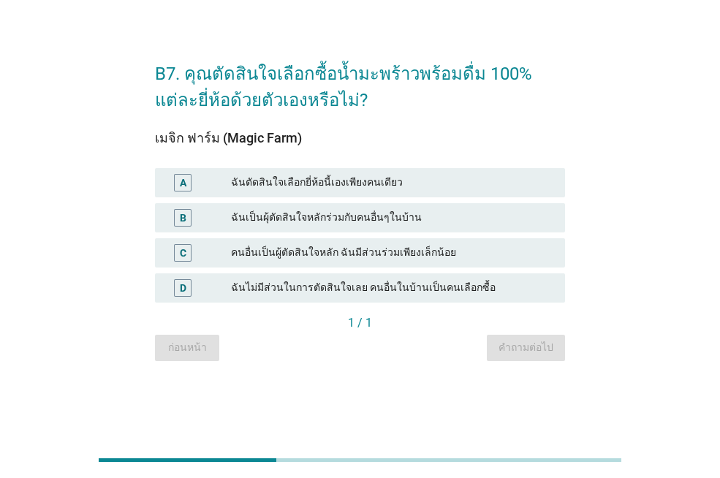
scroll to position [0, 0]
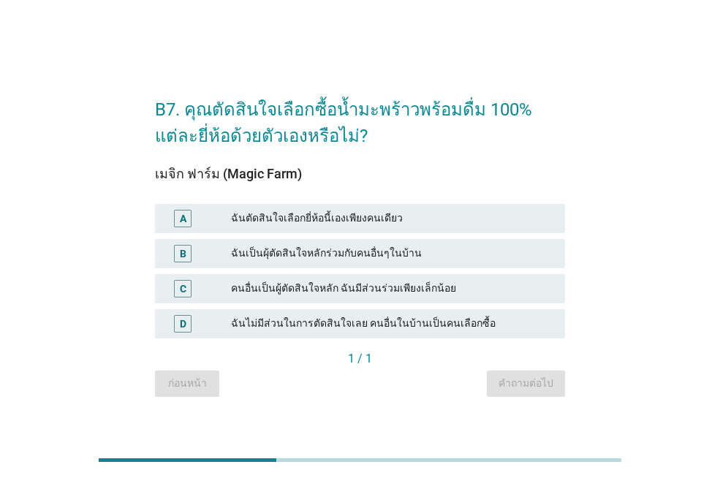
click at [290, 281] on div "คนอื่นเป็นผู้ตัดสินใจหลัก ฉันมีส่วนร่วมเพียงเล็กน้อย" at bounding box center [392, 289] width 323 height 18
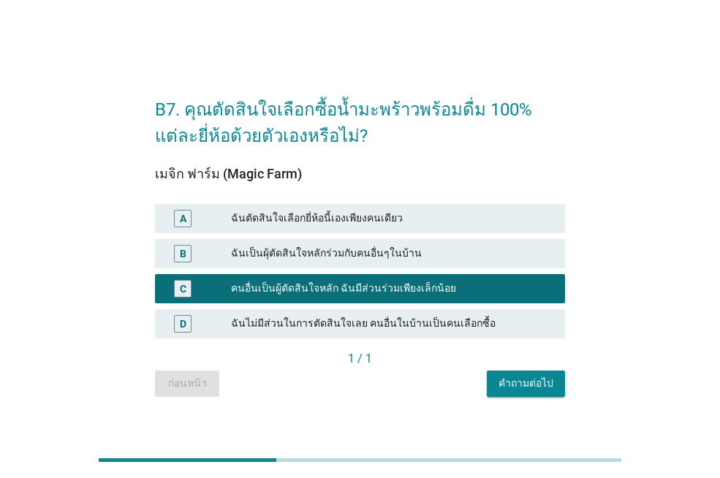
click at [505, 380] on div "คำถามต่อไป" at bounding box center [526, 383] width 55 height 15
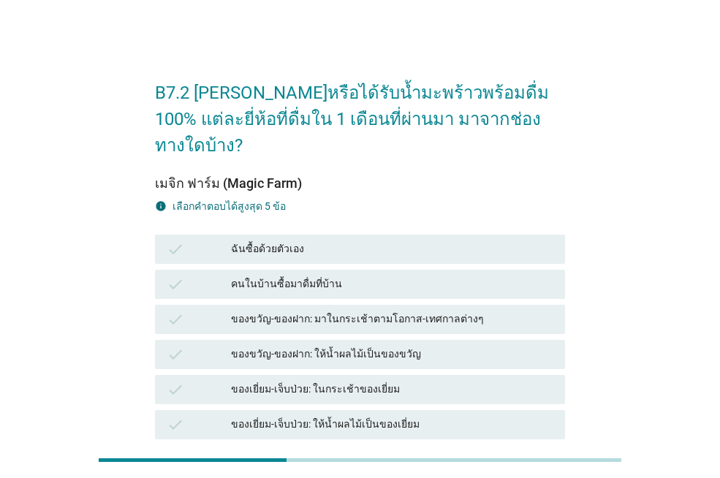
click at [430, 375] on div "check ของเยี่ยม-เจ็บป่วย: ในกระเช้าของเยี่ยม" at bounding box center [360, 389] width 410 height 29
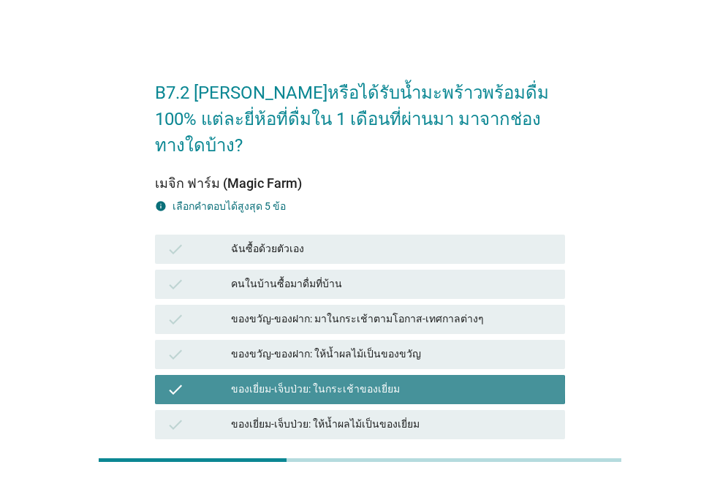
click at [430, 375] on div "check ของเยี่ยม-เจ็บป่วย: ในกระเช้าของเยี่ยม" at bounding box center [360, 389] width 410 height 29
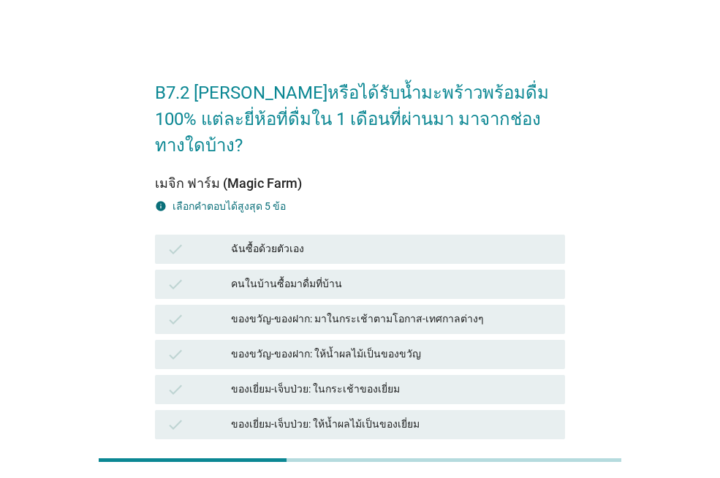
click at [347, 276] on div "คนในบ้านซื้อมาดื่มที่บ้าน" at bounding box center [392, 285] width 323 height 18
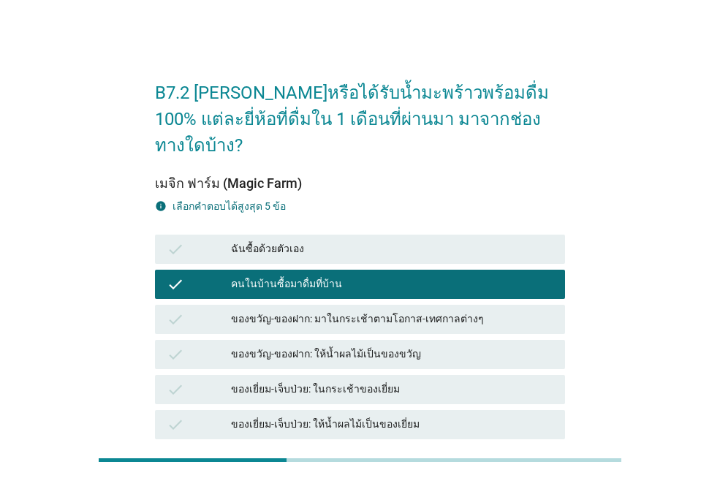
scroll to position [293, 0]
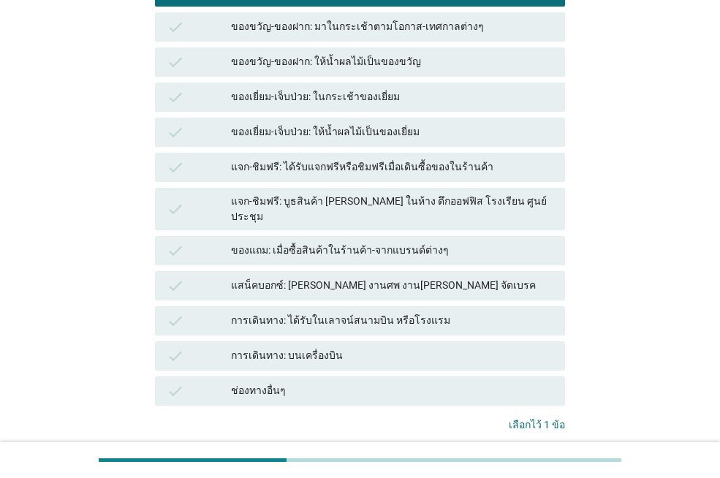
click at [533, 464] on div "คำถามต่อไป" at bounding box center [526, 471] width 55 height 15
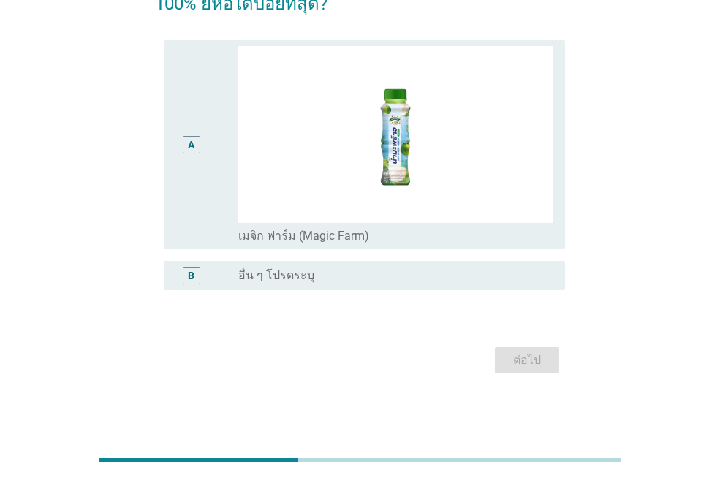
scroll to position [0, 0]
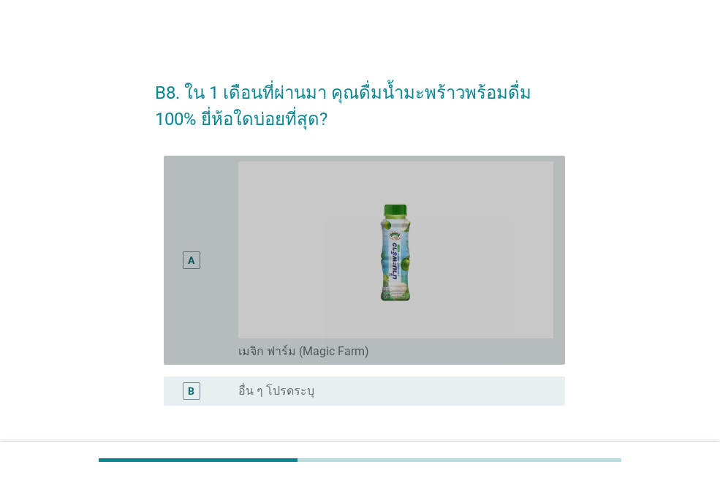
click at [212, 332] on div "A" at bounding box center [207, 260] width 63 height 197
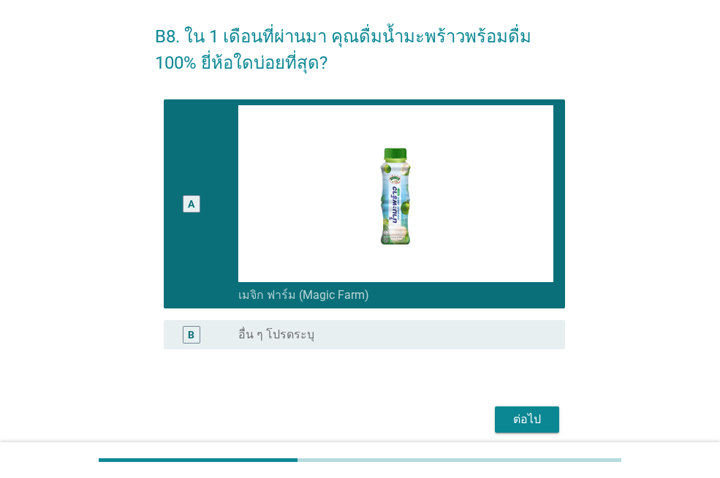
scroll to position [116, 0]
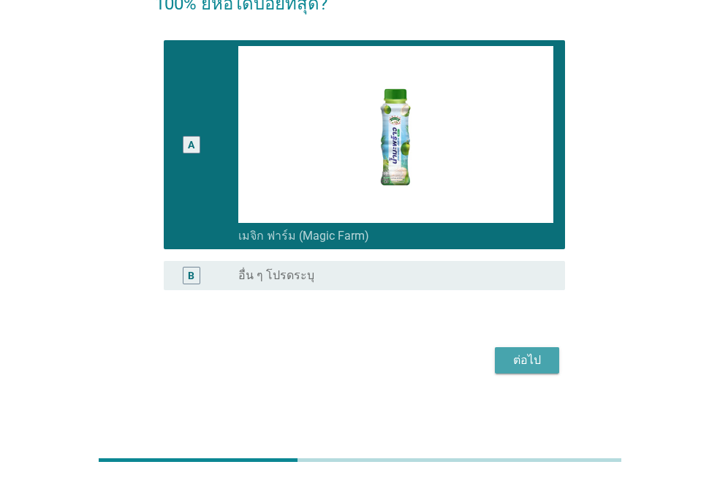
click at [512, 355] on div "ต่อไป" at bounding box center [527, 361] width 41 height 18
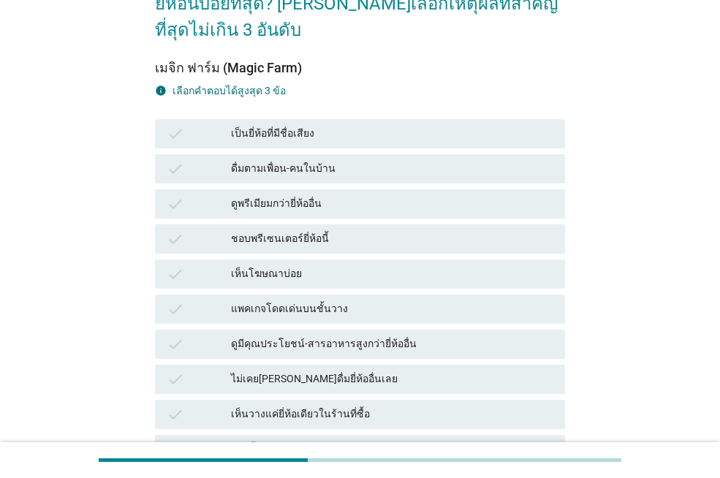
scroll to position [0, 0]
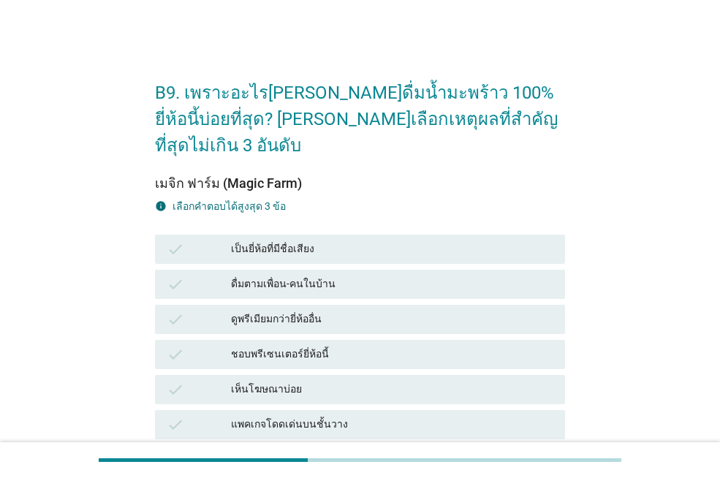
click at [403, 346] on div "ชอบพรีเซนเตอร์ยี่ห้อนี้" at bounding box center [392, 355] width 323 height 18
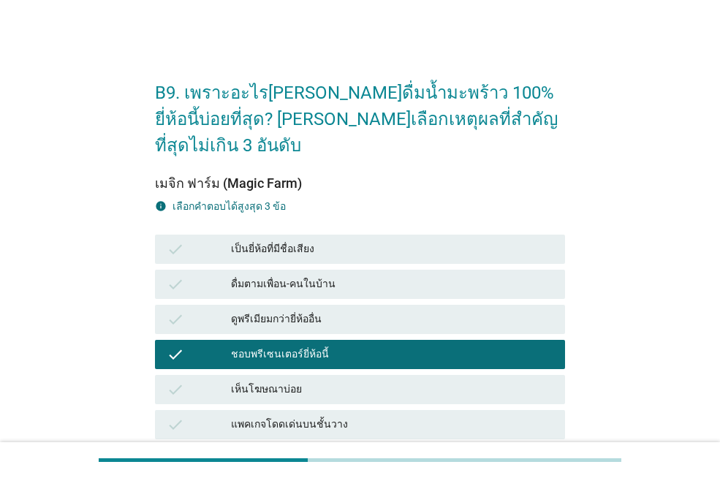
click at [380, 381] on div "เห็นโฆษณาบ่อย" at bounding box center [392, 390] width 323 height 18
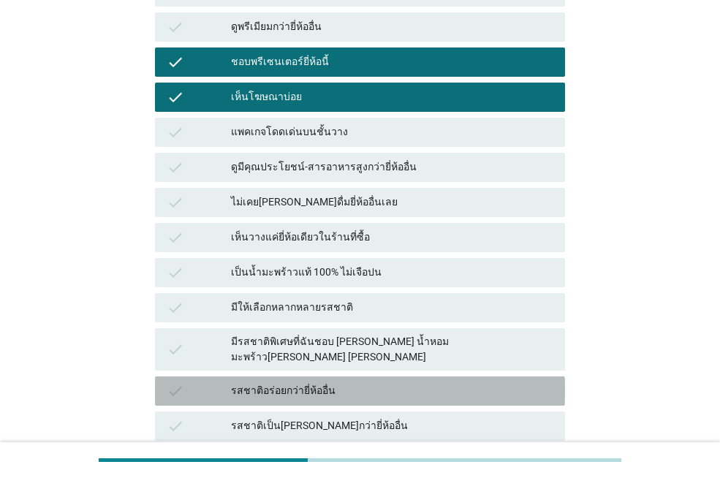
click at [403, 382] on div "รสชาติอร่อยกว่ายี่ห้ออื่น" at bounding box center [392, 391] width 323 height 18
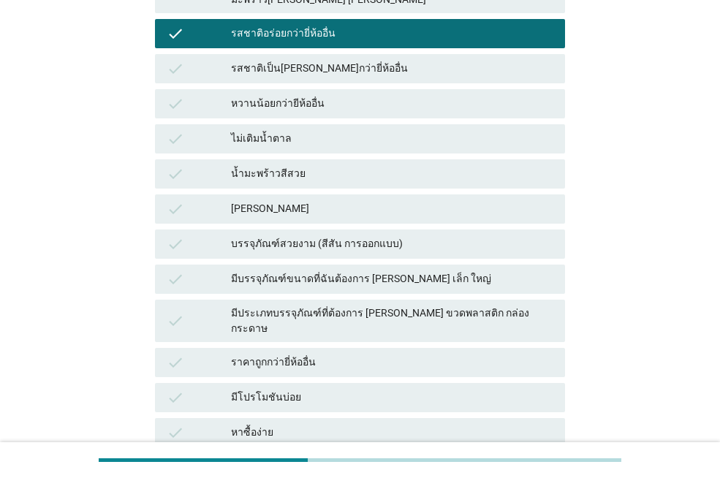
scroll to position [747, 0]
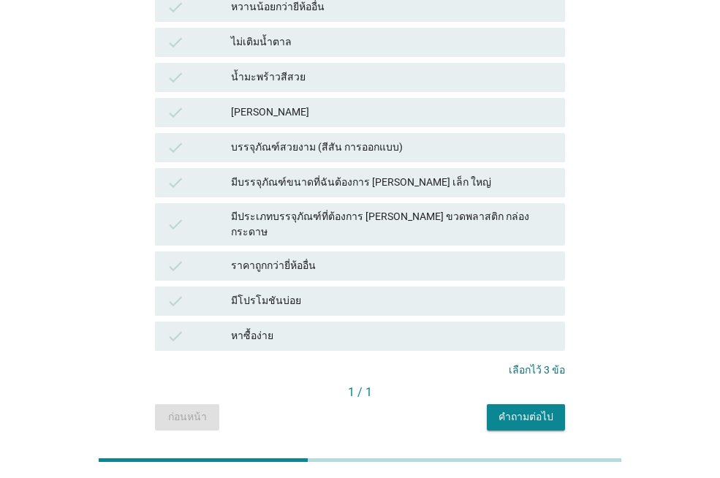
click at [391, 293] on div "มีโปรโมชันบ่อย" at bounding box center [392, 302] width 323 height 18
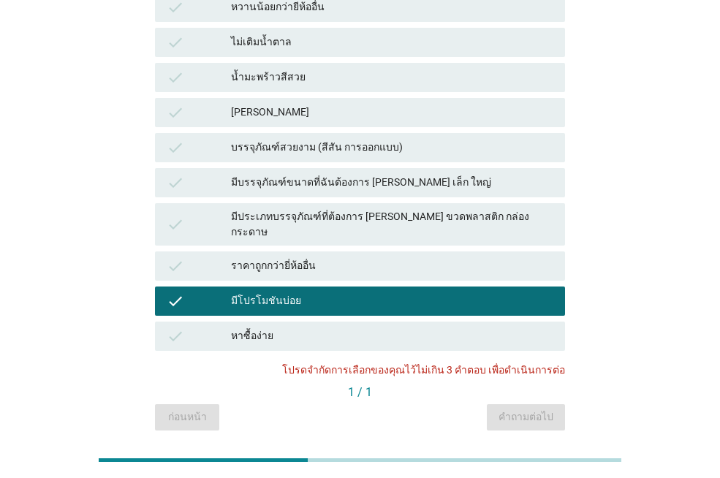
click at [410, 293] on div "มีโปรโมชันบ่อย" at bounding box center [392, 302] width 323 height 18
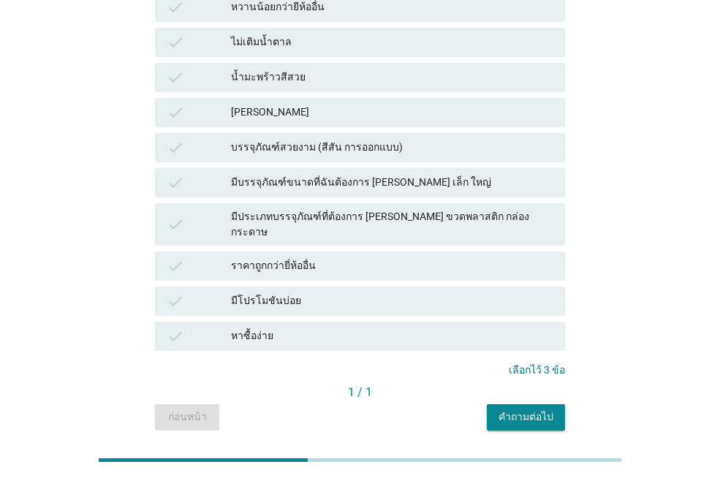
click at [509, 410] on div "คำถามต่อไป" at bounding box center [526, 417] width 55 height 15
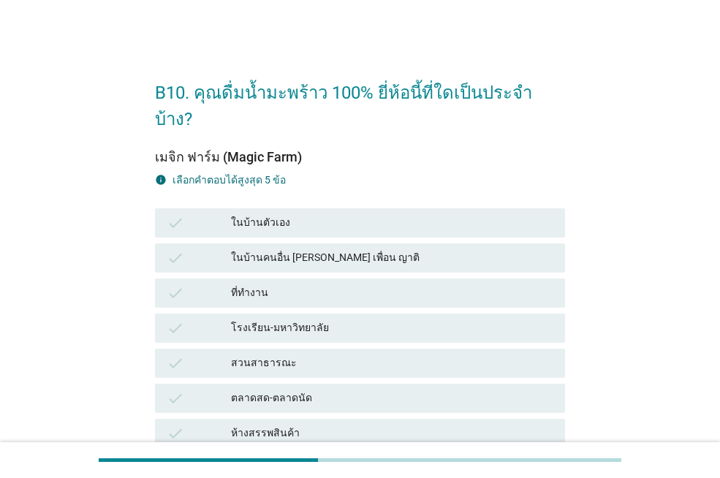
click at [509, 390] on div "ตลาดสด-ตลาดนัด" at bounding box center [392, 399] width 323 height 18
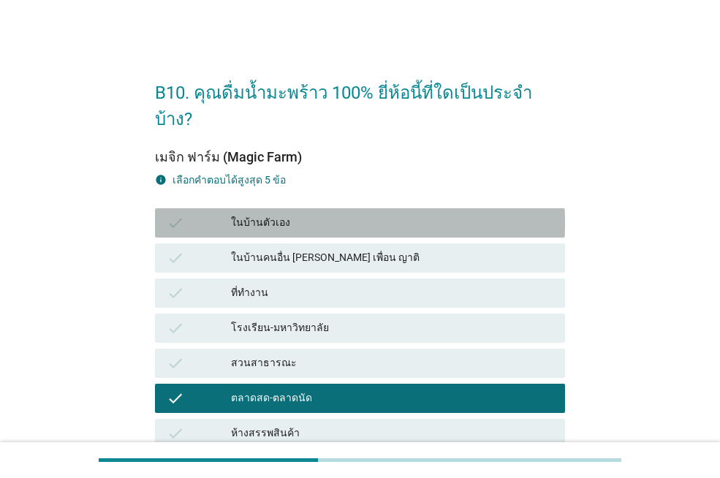
click at [341, 214] on div "ในบ้านตัวเอง" at bounding box center [392, 223] width 323 height 18
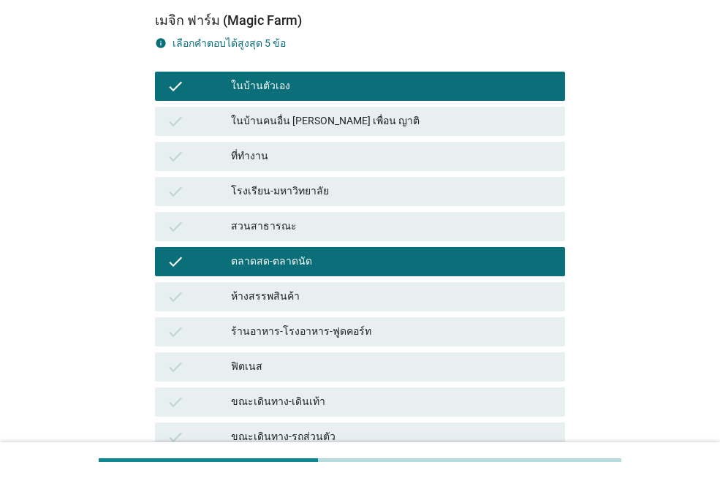
scroll to position [299, 0]
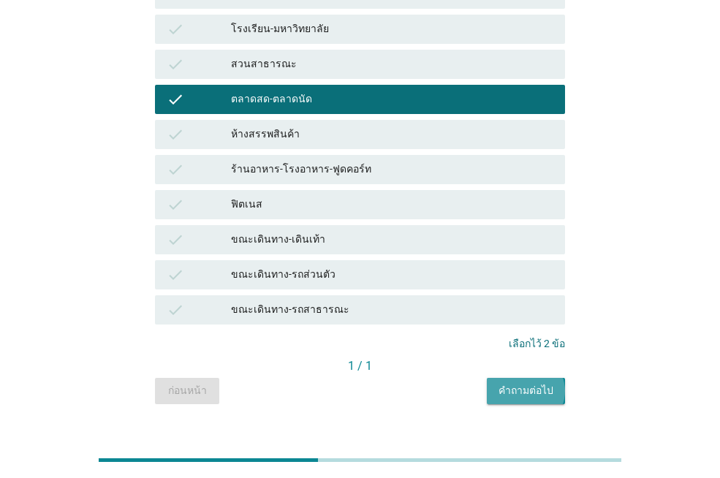
click at [530, 383] on div "คำถามต่อไป" at bounding box center [526, 390] width 55 height 15
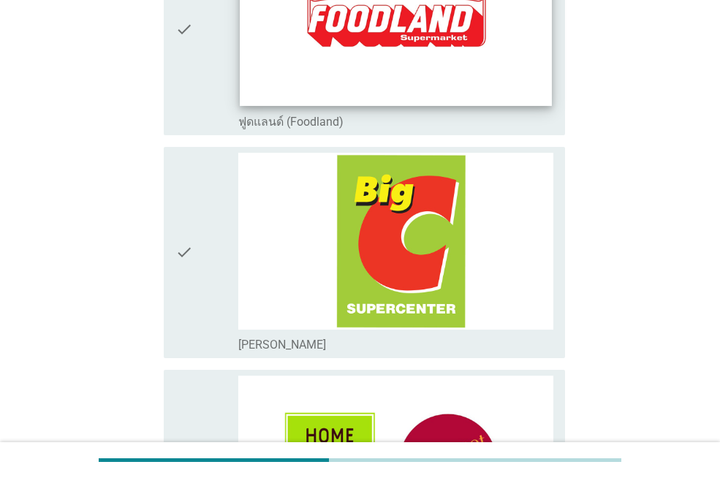
scroll to position [1389, 0]
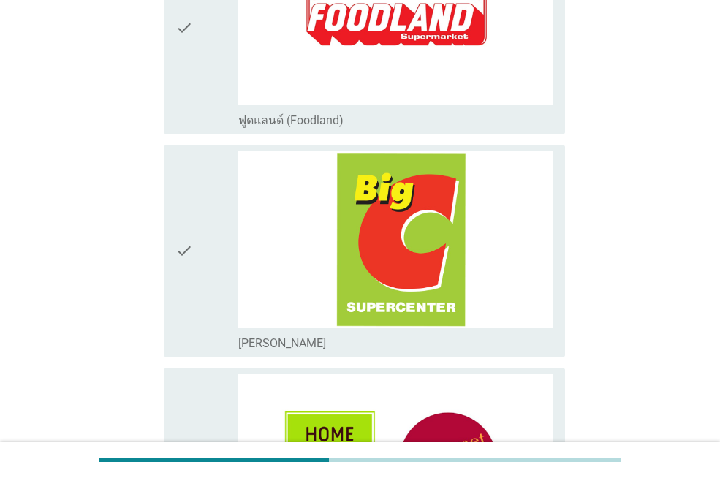
click at [198, 291] on div "check" at bounding box center [207, 251] width 63 height 200
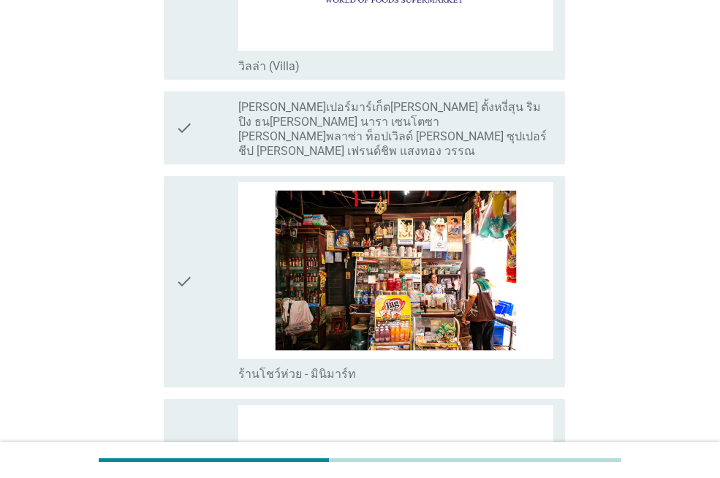
scroll to position [2852, 0]
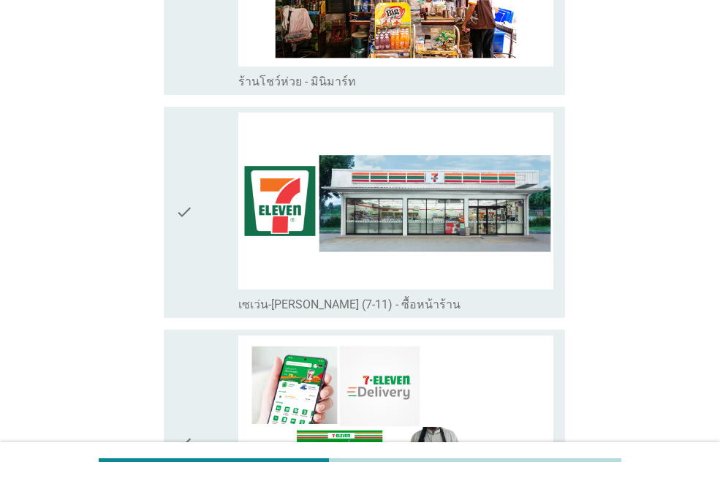
click at [190, 227] on icon "check" at bounding box center [185, 213] width 18 height 200
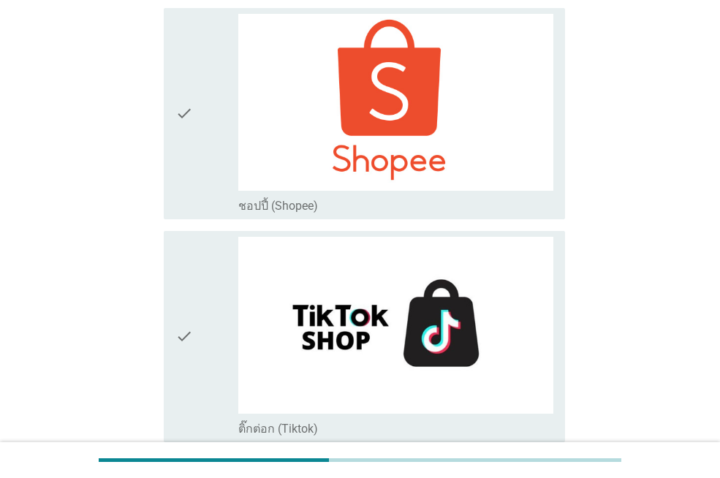
scroll to position [4223, 0]
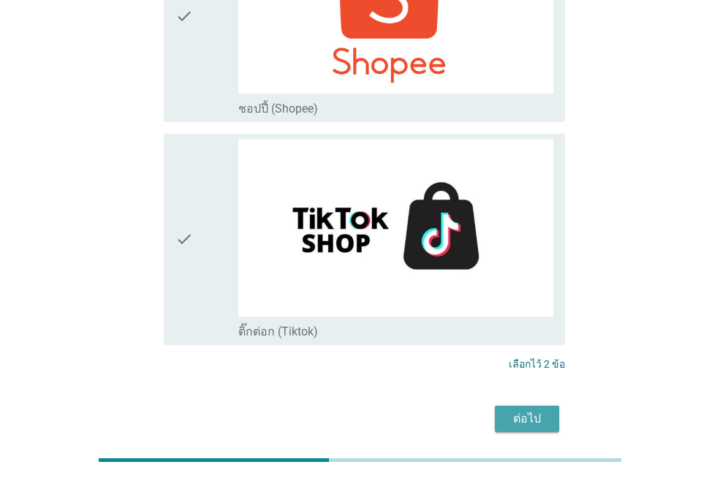
click at [527, 410] on div "ต่อไป" at bounding box center [527, 419] width 41 height 18
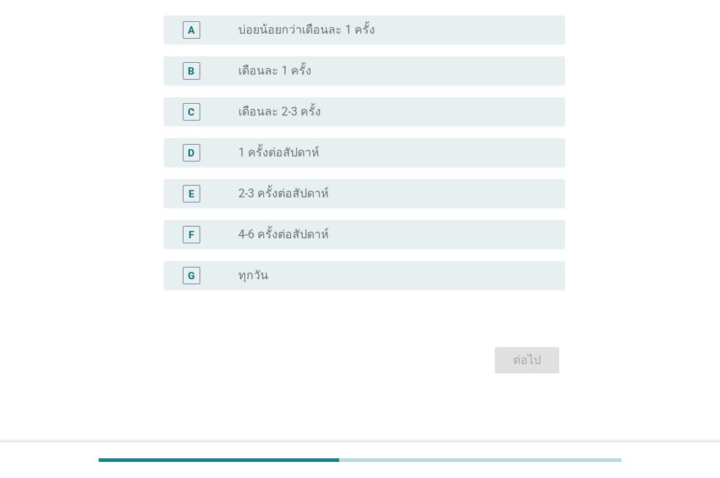
scroll to position [0, 0]
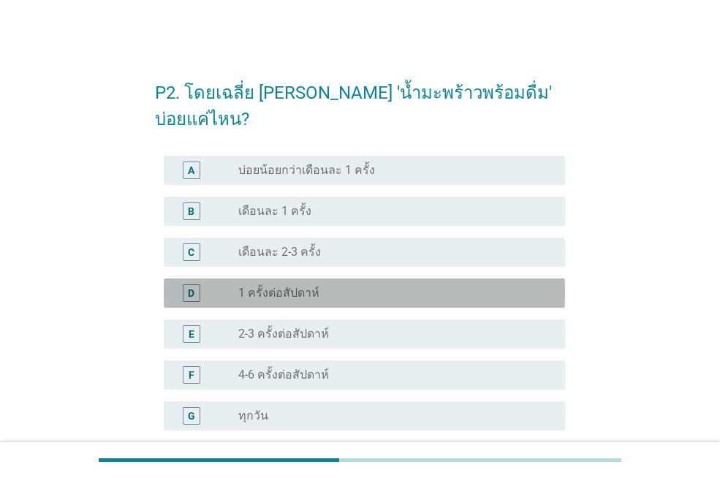
click at [388, 286] on div "radio_button_unchecked 1 ครั้งต่อสัปดาห์" at bounding box center [389, 293] width 303 height 15
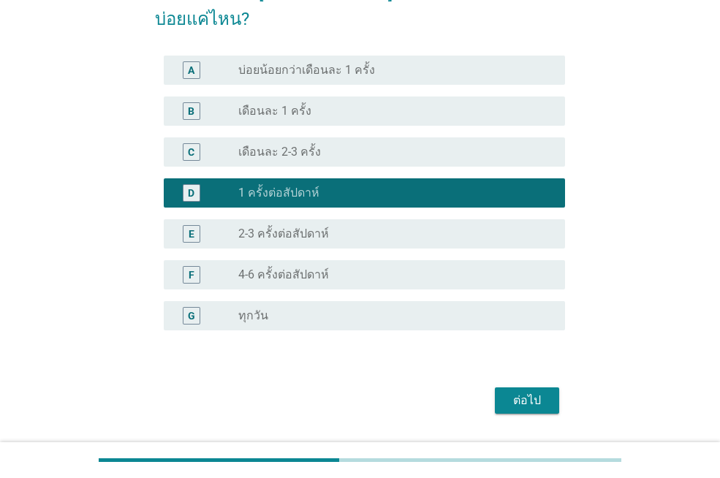
scroll to position [114, 0]
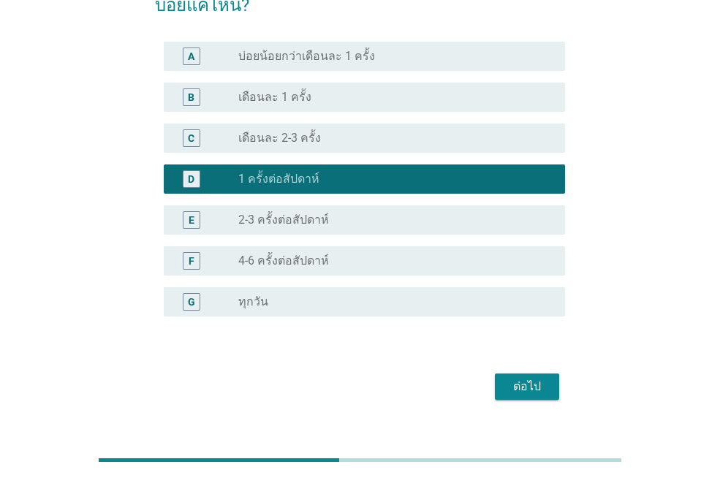
click at [529, 378] on div "ต่อไป" at bounding box center [527, 387] width 41 height 18
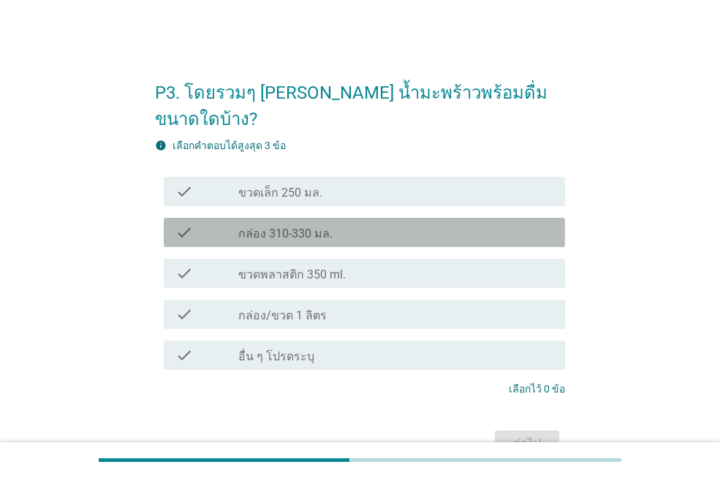
click at [350, 218] on div "check check_box_outline_blank กล่อง 310-330 มล." at bounding box center [364, 232] width 401 height 29
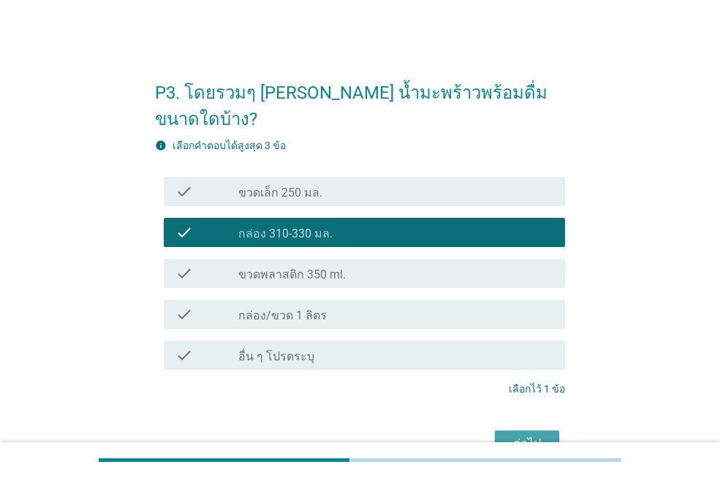
click at [537, 435] on div "ต่อไป" at bounding box center [527, 444] width 41 height 18
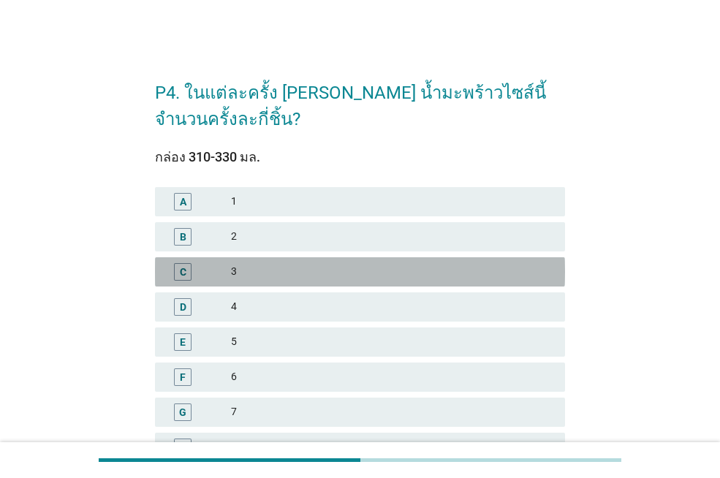
click at [323, 264] on div "3" at bounding box center [392, 272] width 323 height 18
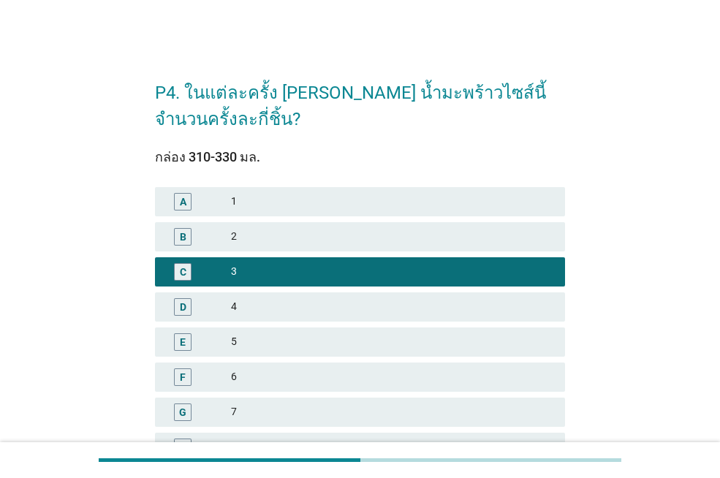
scroll to position [366, 0]
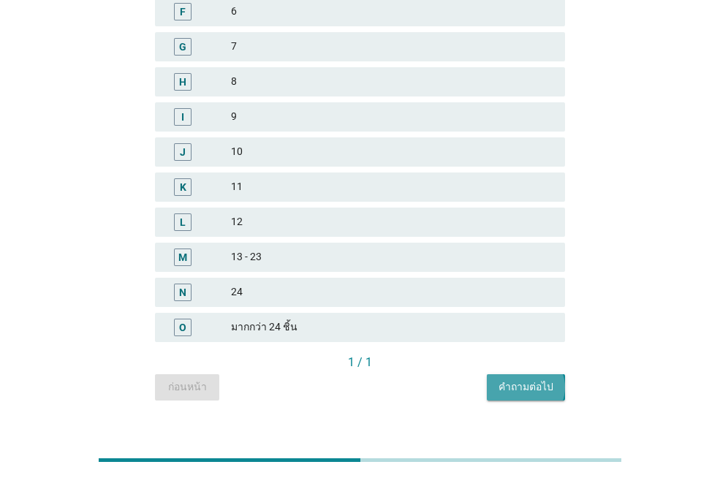
click at [527, 380] on div "คำถามต่อไป" at bounding box center [526, 387] width 55 height 15
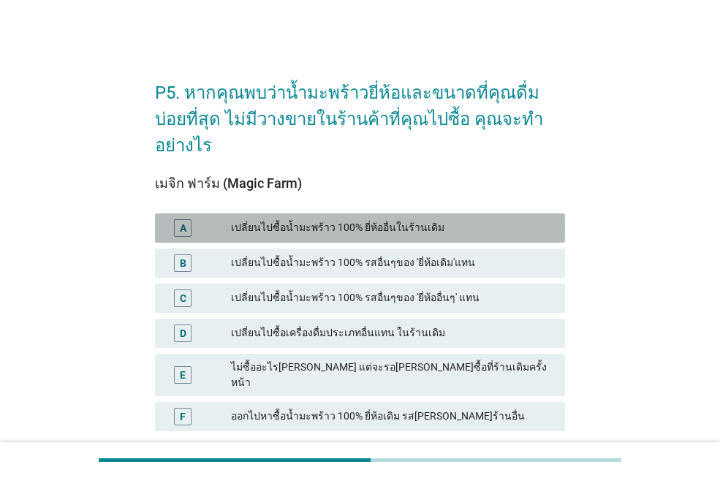
click at [405, 219] on div "เปลี่ยนไปซื้อน้ำมะพร้าว 100% ยี่ห้ออื่นในร้านเดิม" at bounding box center [392, 228] width 323 height 18
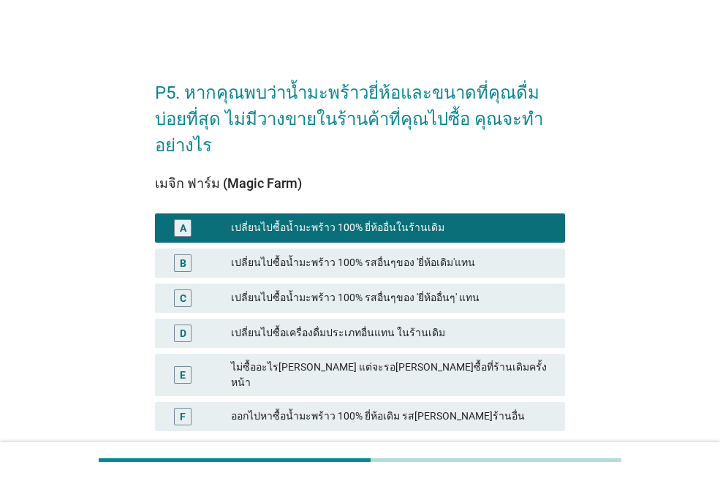
click at [537, 469] on div "คำถามต่อไป" at bounding box center [526, 476] width 55 height 15
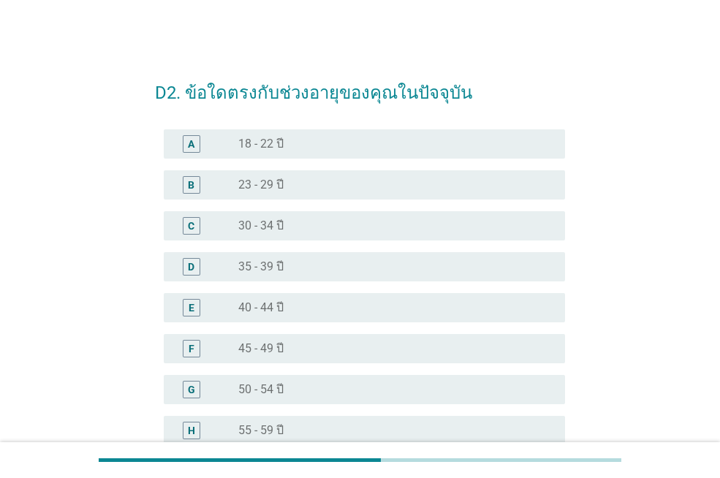
click at [397, 314] on div "radio_button_unchecked 40 - 44 ปี" at bounding box center [389, 308] width 303 height 15
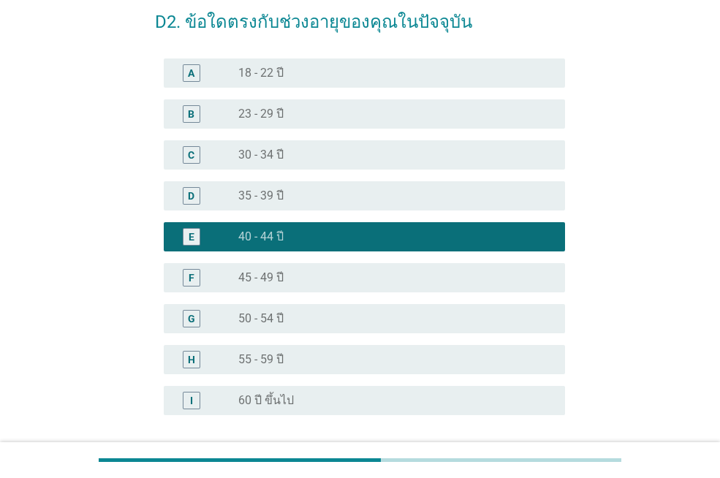
scroll to position [196, 0]
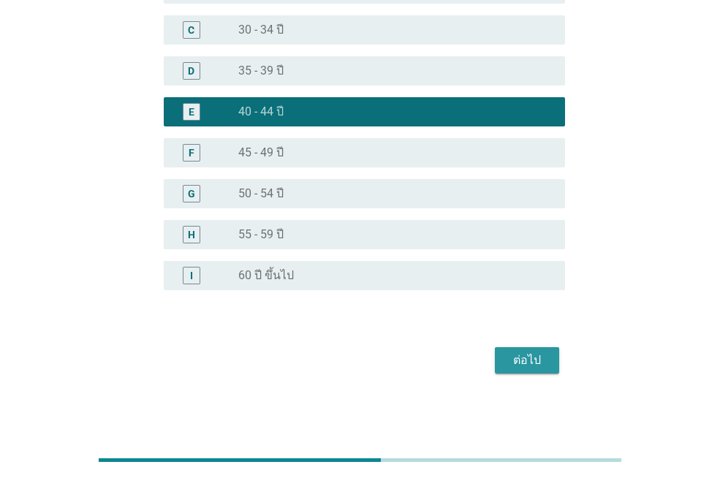
click at [549, 364] on button "ต่อไป" at bounding box center [527, 360] width 64 height 26
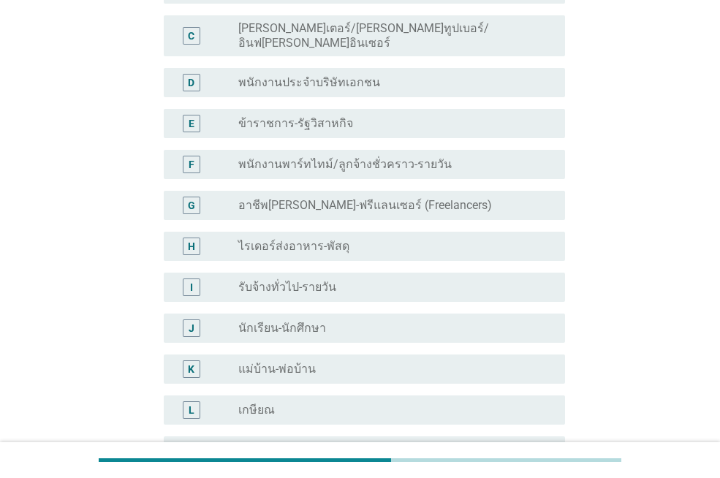
scroll to position [0, 0]
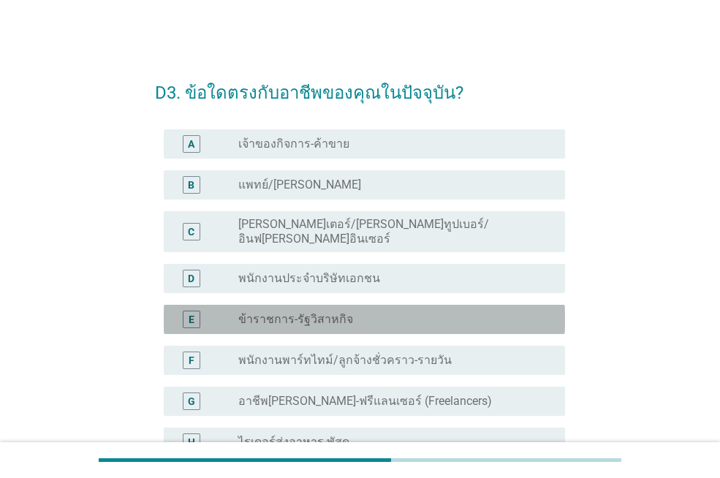
click at [411, 320] on div "E radio_button_unchecked ข้าราชการ-รัฐวิสาหกิจ" at bounding box center [364, 319] width 401 height 29
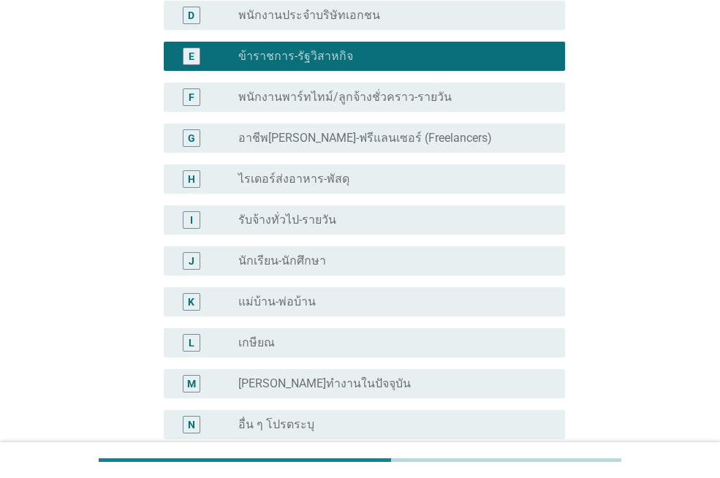
scroll to position [293, 0]
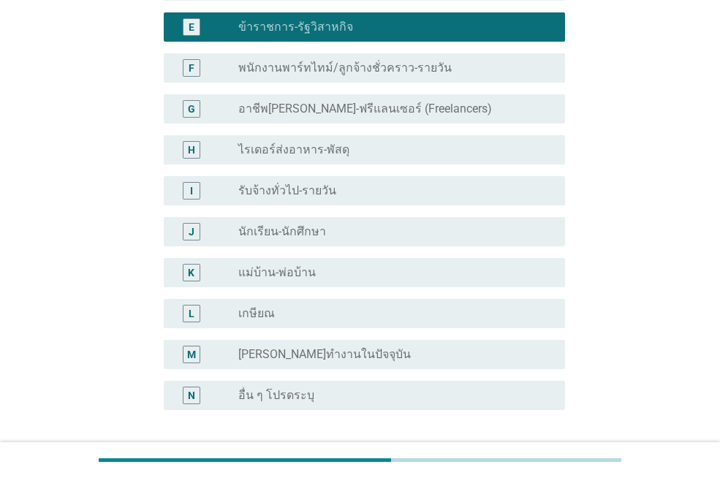
click at [321, 107] on div "G radio_button_unchecked อาชีพ[PERSON_NAME]-ฟรีแลนเซอร์ (Freelancers)" at bounding box center [364, 108] width 401 height 29
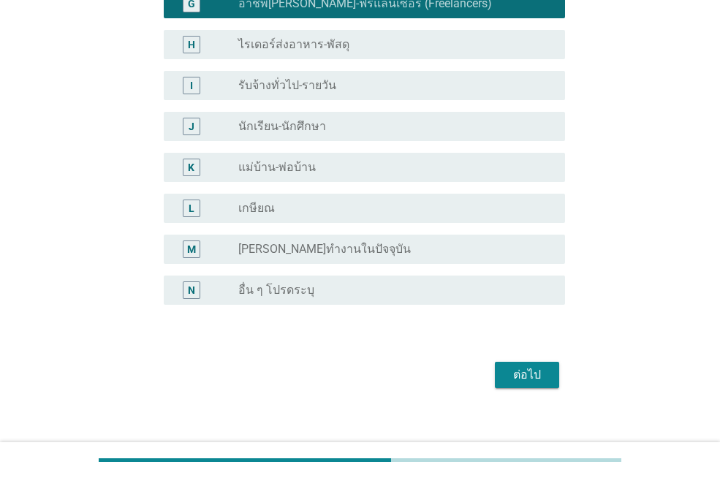
scroll to position [401, 0]
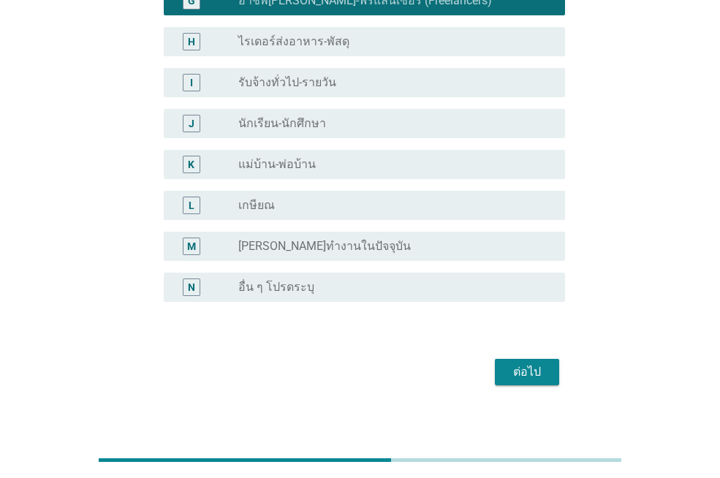
click at [550, 359] on button "ต่อไป" at bounding box center [527, 372] width 64 height 26
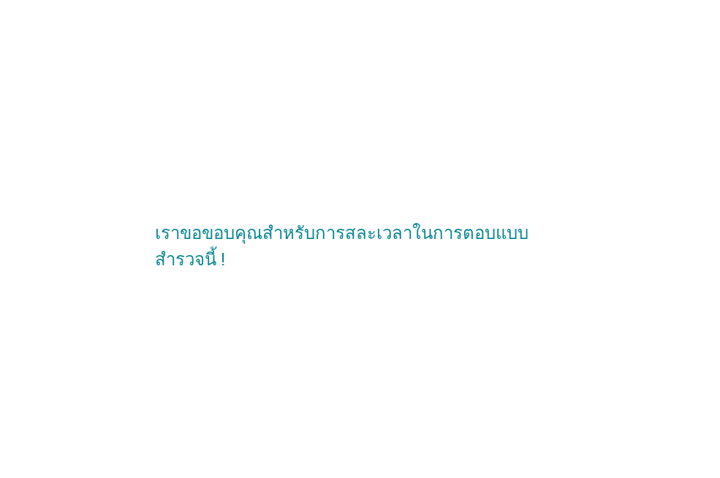
scroll to position [0, 0]
